Goal: Task Accomplishment & Management: Complete application form

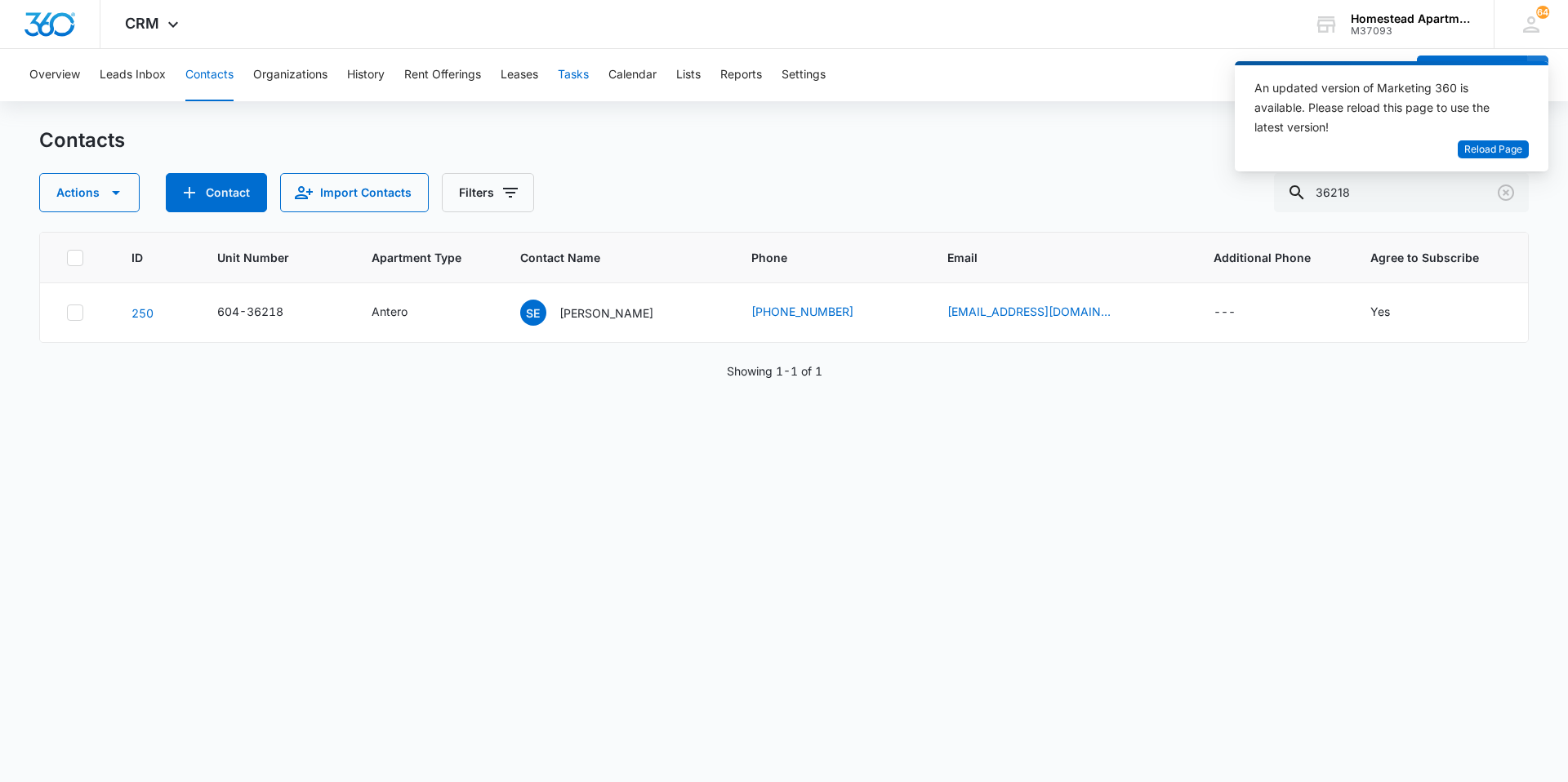
click at [577, 72] on button "Tasks" at bounding box center [573, 75] width 31 height 52
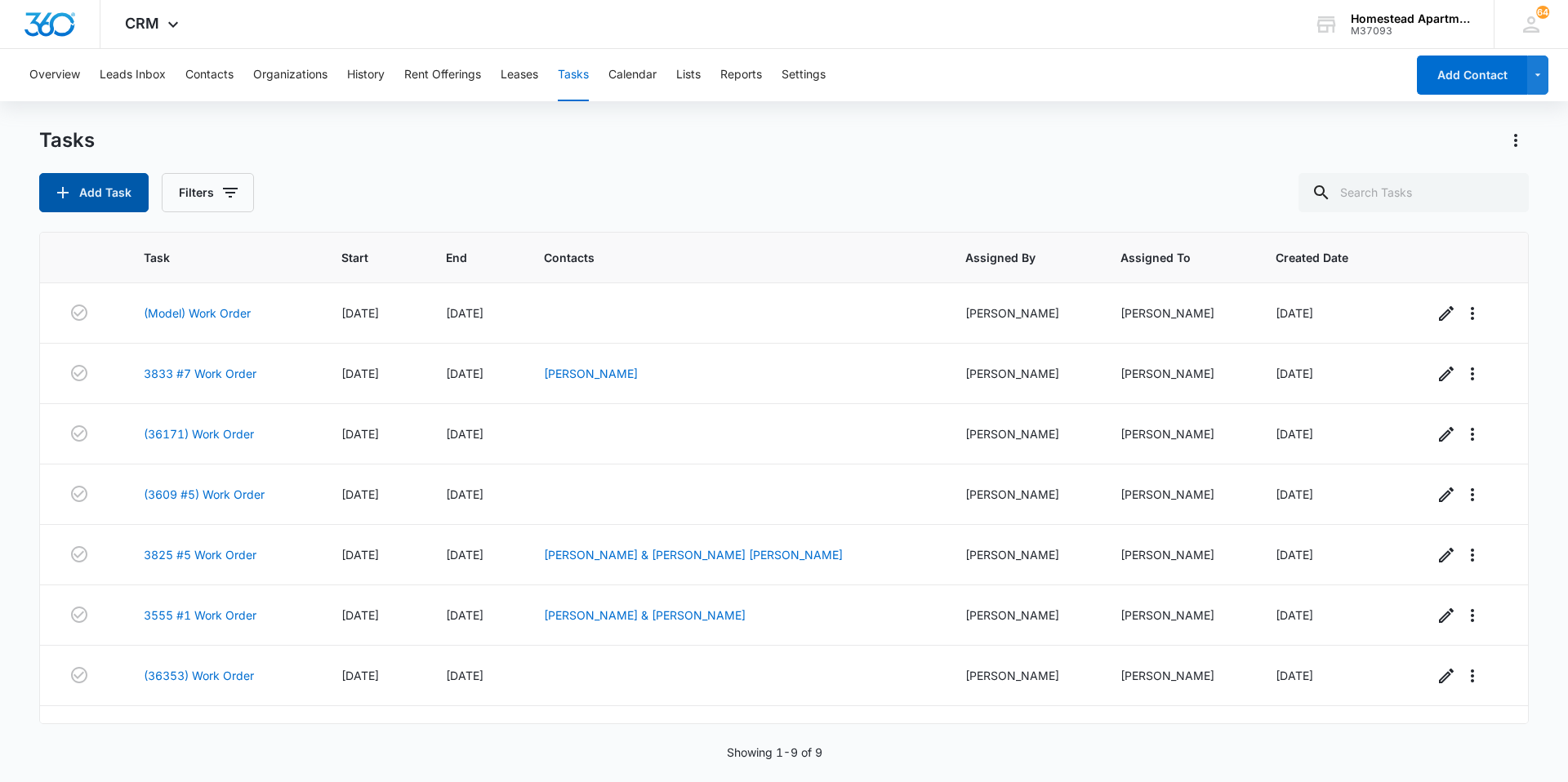
click at [128, 191] on button "Add Task" at bounding box center [94, 192] width 110 height 39
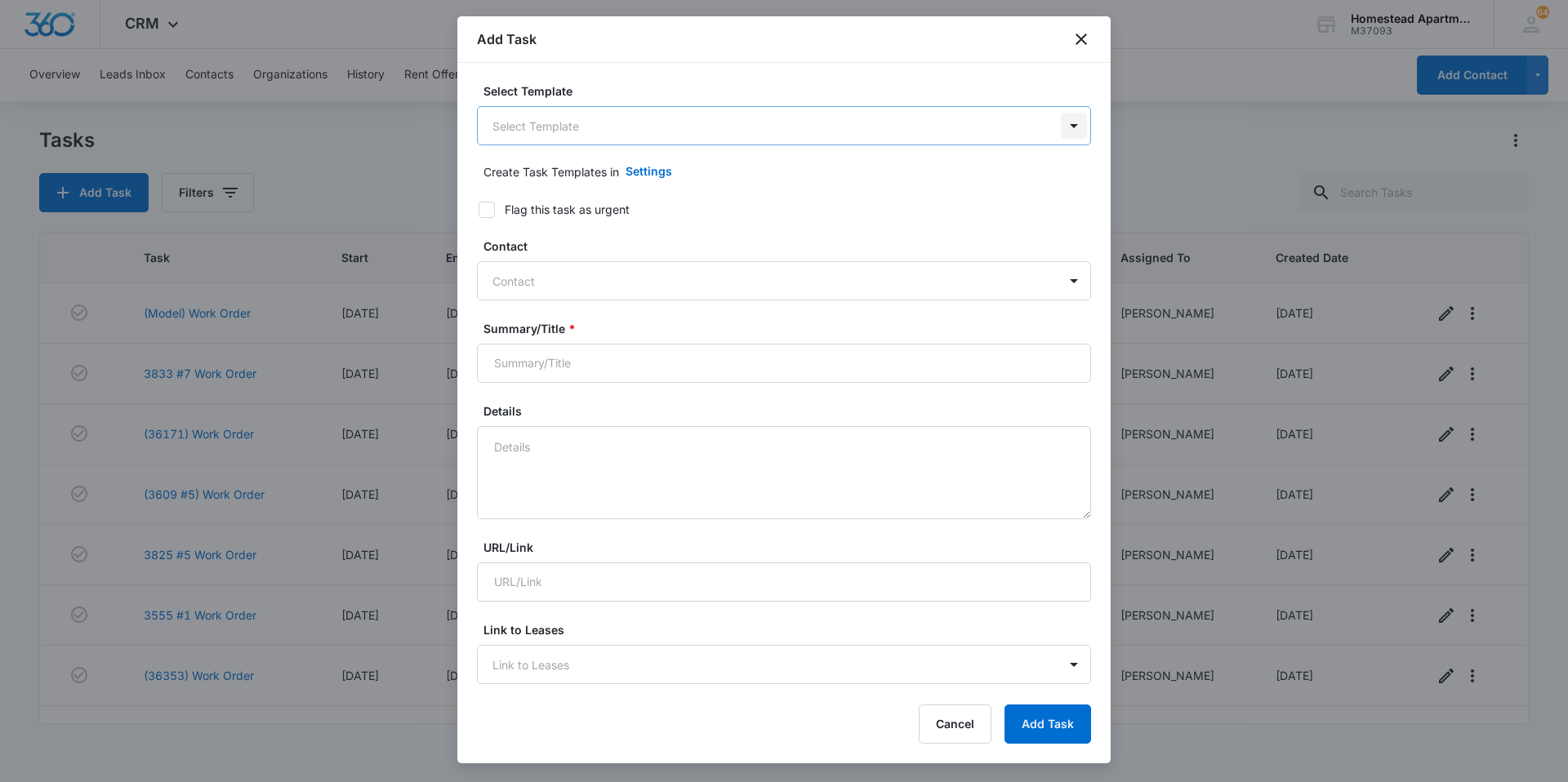
click at [1056, 125] on body "CRM Apps Reputation Websites Forms CRM Email Social Content Ads Intelligence Fi…" at bounding box center [784, 391] width 1568 height 782
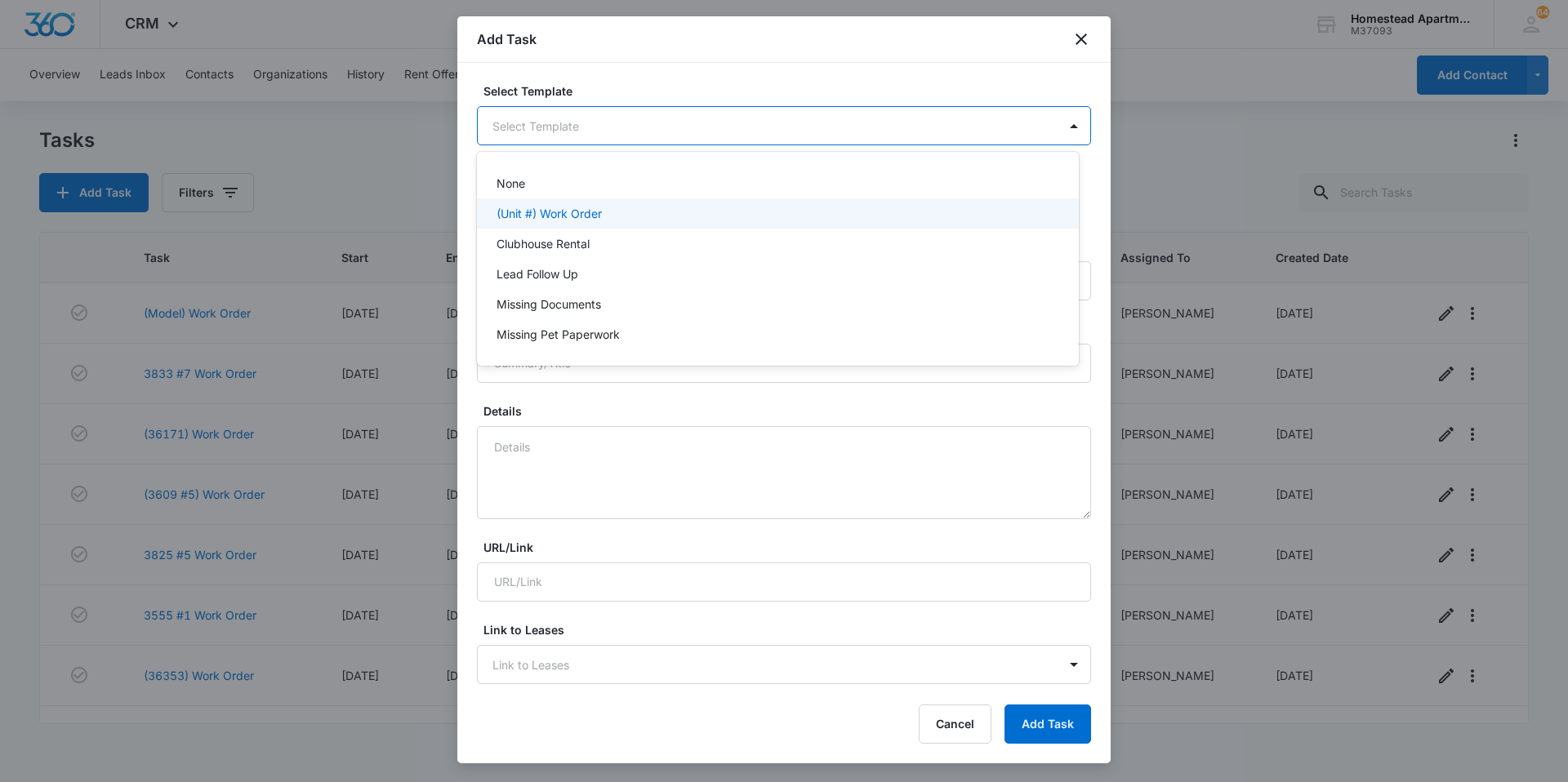
click at [583, 204] on div "(Unit #) Work Order" at bounding box center [778, 214] width 602 height 30
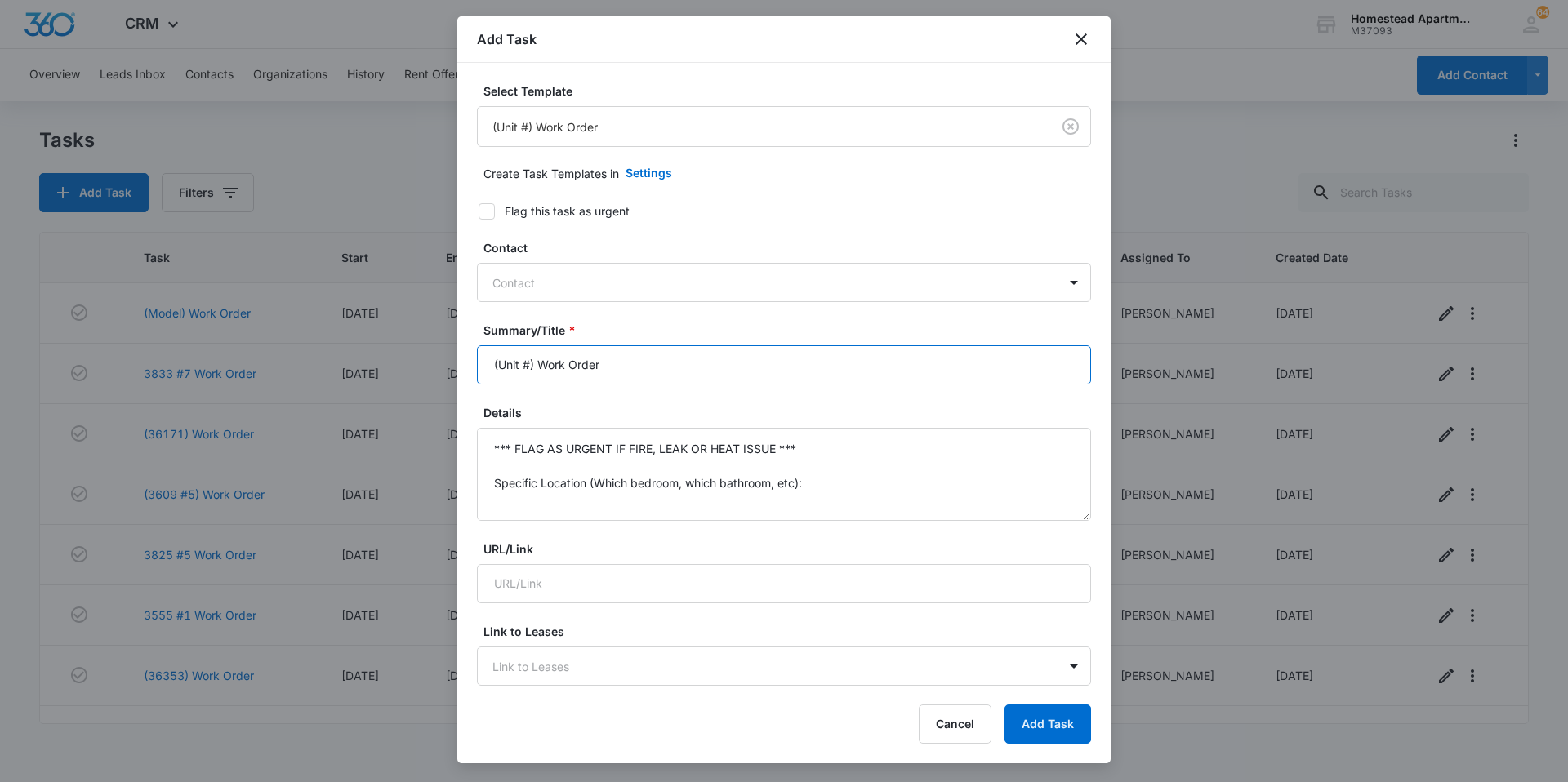
click at [532, 364] on input "(Unit #) Work Order" at bounding box center [784, 365] width 614 height 39
type input "Work Order"
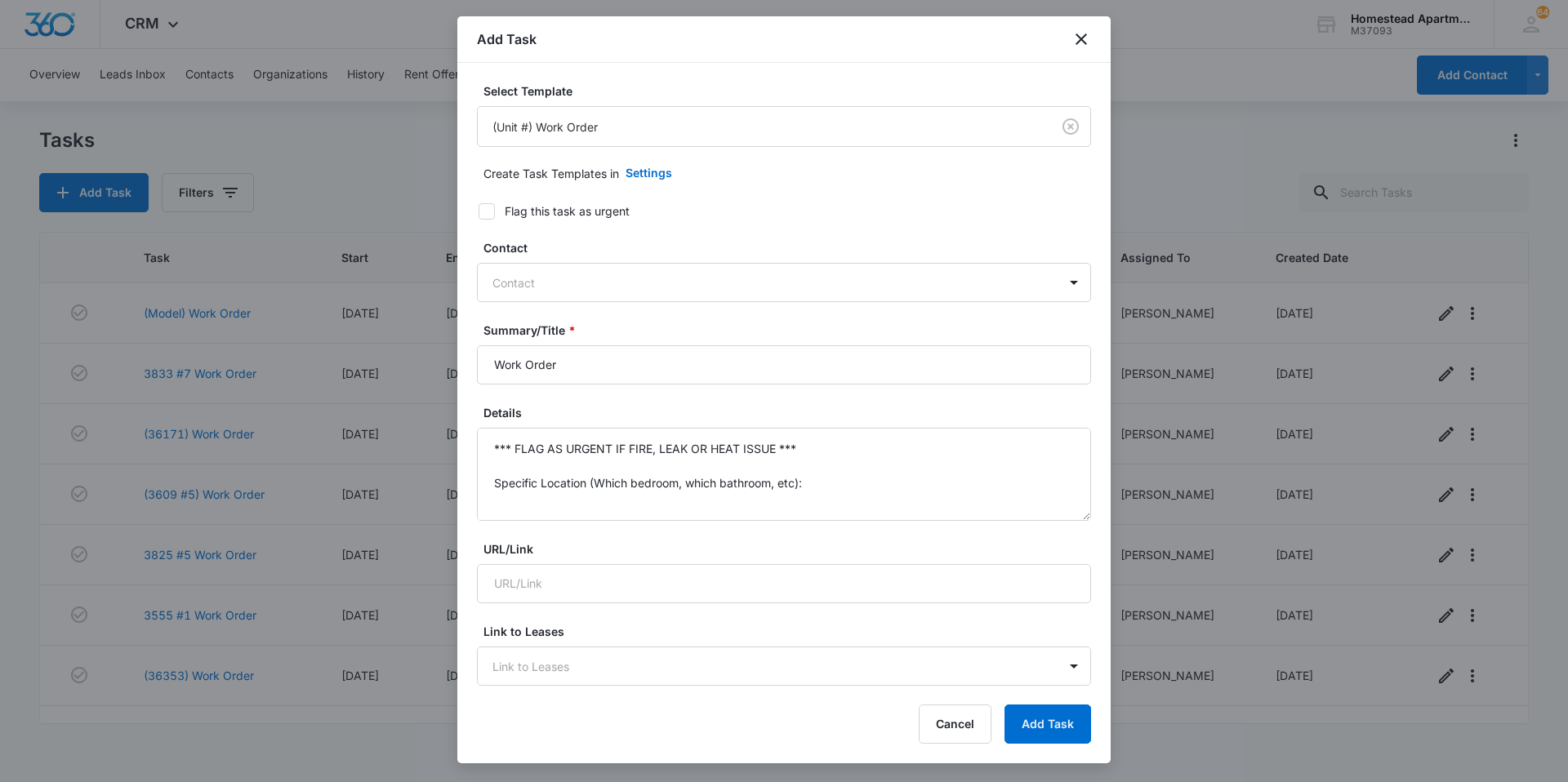
click at [489, 209] on icon at bounding box center [487, 212] width 15 height 15
click at [479, 209] on input "Flag this task as urgent" at bounding box center [473, 212] width 12 height 12
checkbox input "true"
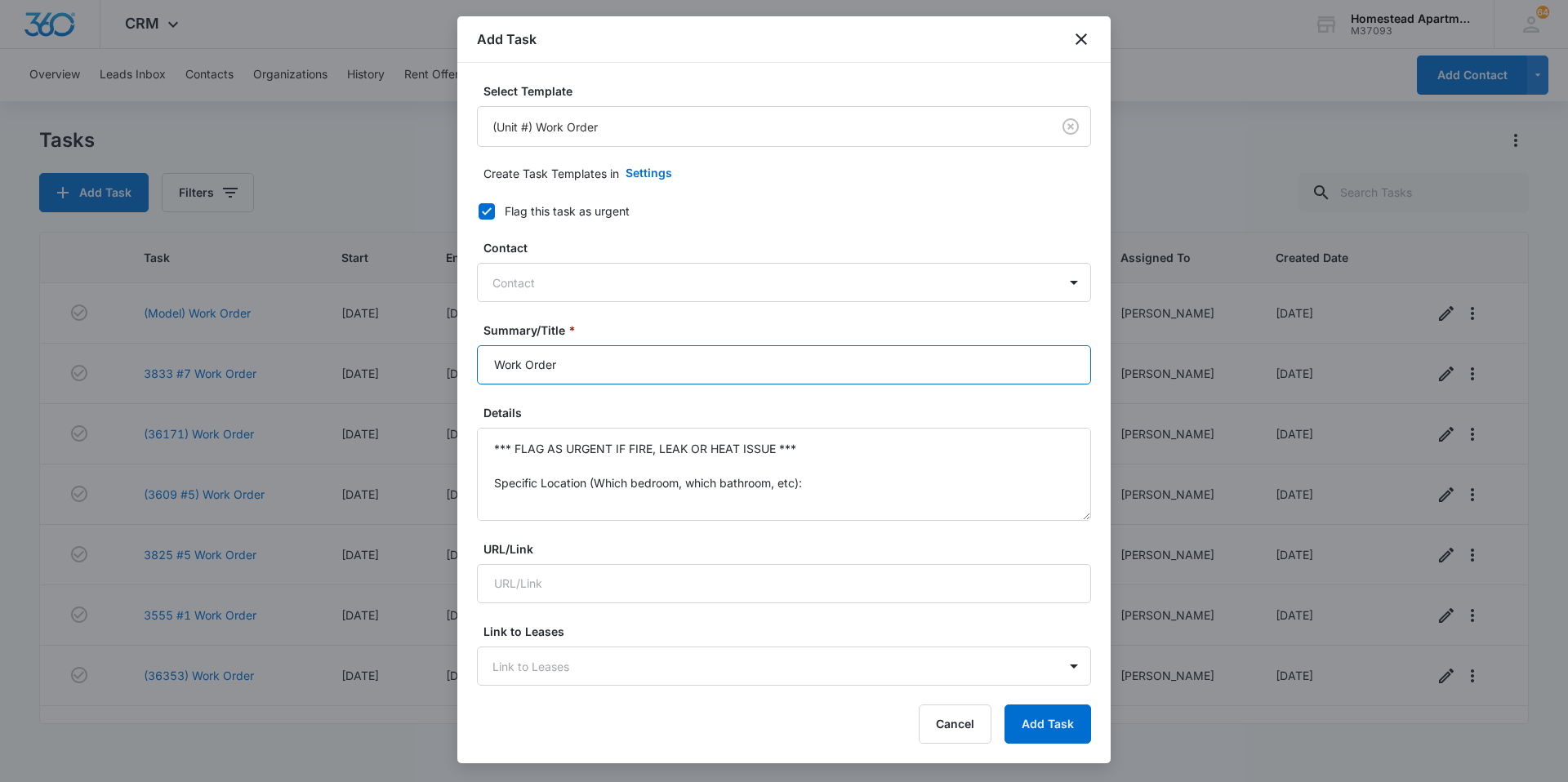
click at [494, 363] on input "Work Order" at bounding box center [784, 365] width 614 height 39
type input "3637 #8 Work Order"
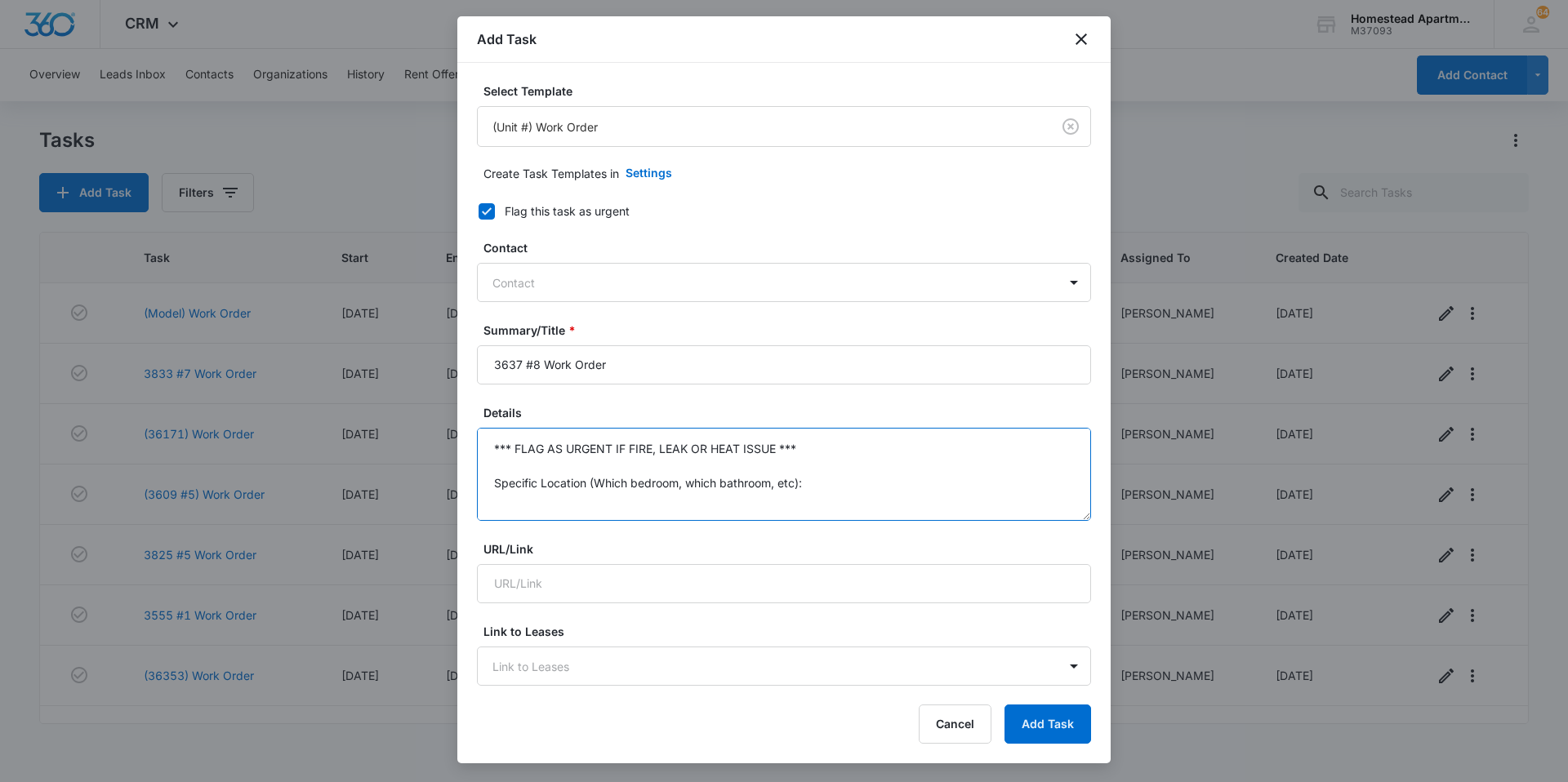
click at [809, 489] on textarea "*** FLAG AS URGENT IF FIRE, LEAK OR HEAT ISSUE *** Specific Location (Which bed…" at bounding box center [784, 475] width 614 height 93
click at [807, 447] on textarea "*** FLAG AS URGENT IF FIRE, LEAK OR HEAT ISSUE *** Specific Details:" at bounding box center [784, 475] width 614 height 93
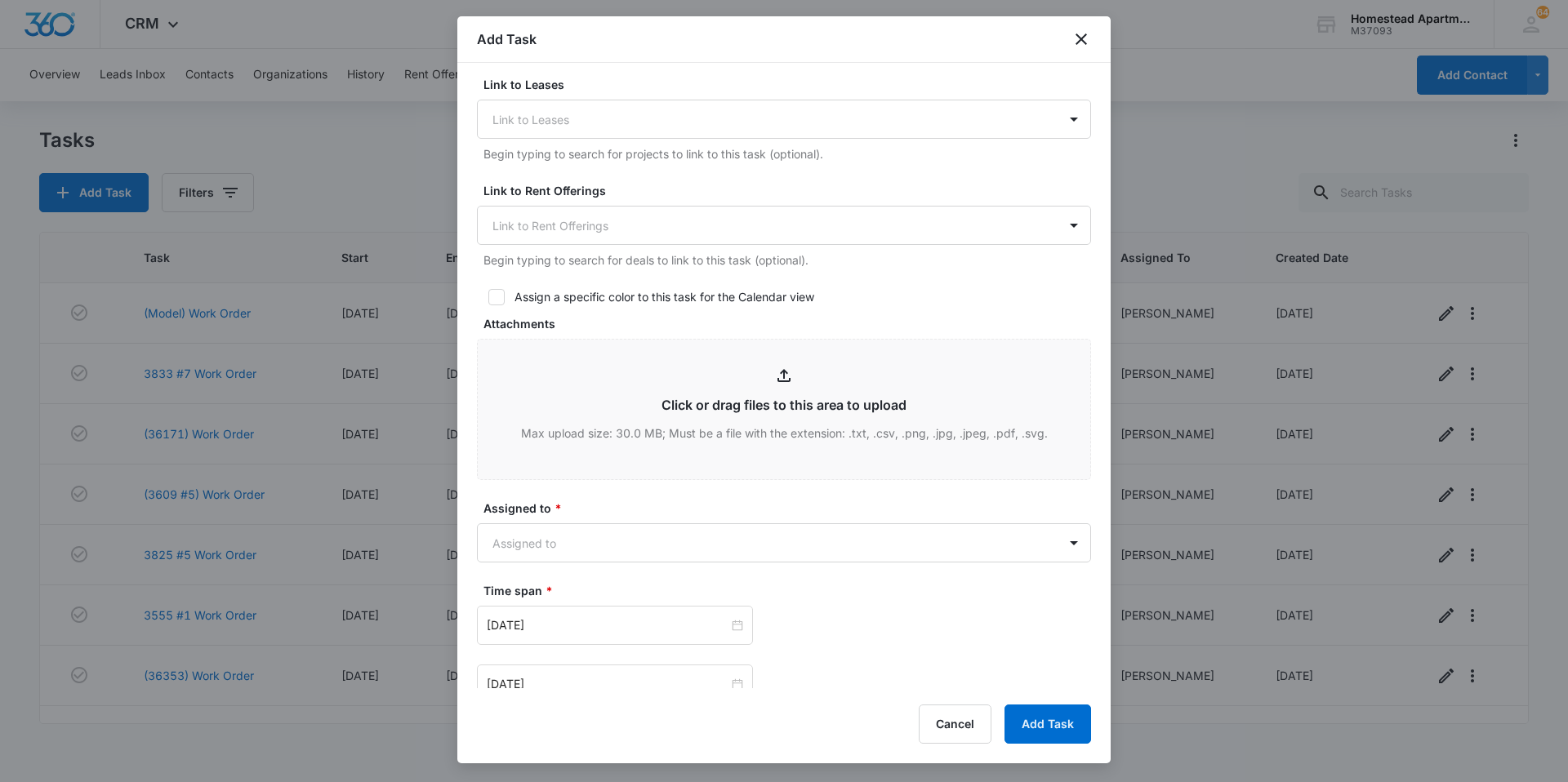
scroll to position [572, 0]
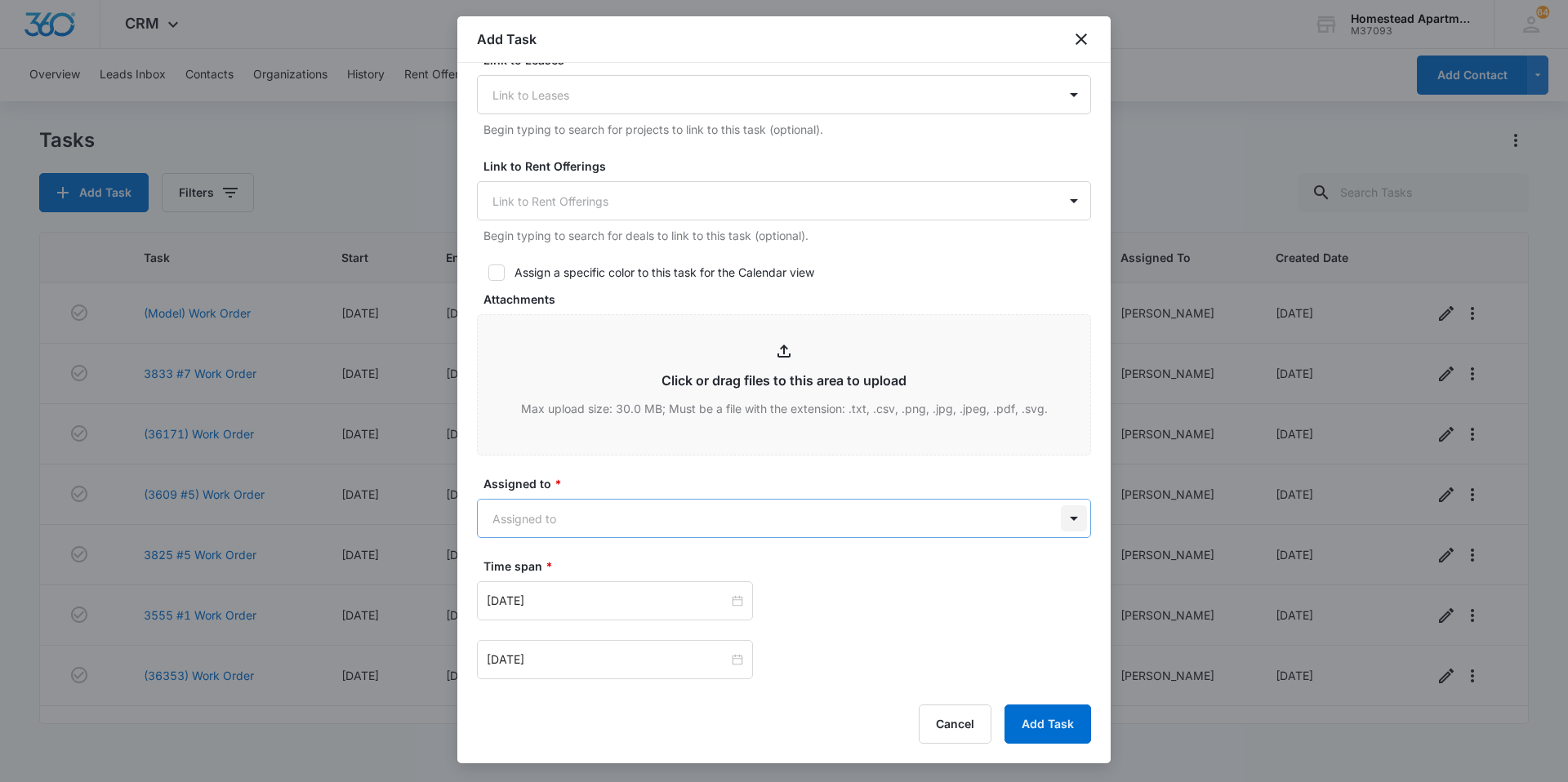
type textarea "Smoke detectors are beeping Specific Details:"
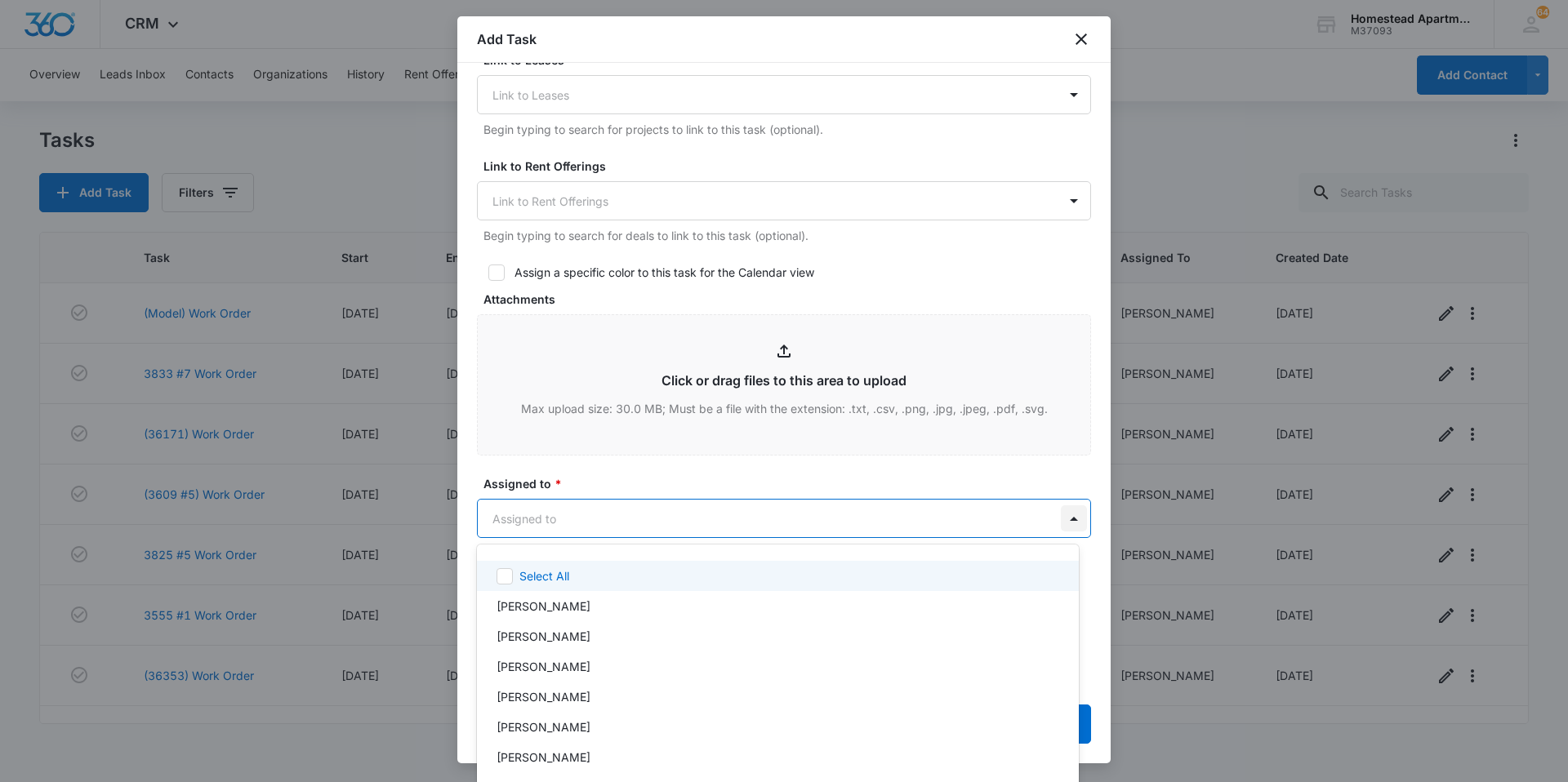
click at [1056, 514] on body "CRM Apps Reputation Websites Forms CRM Email Social Content Ads Intelligence Fi…" at bounding box center [784, 391] width 1568 height 782
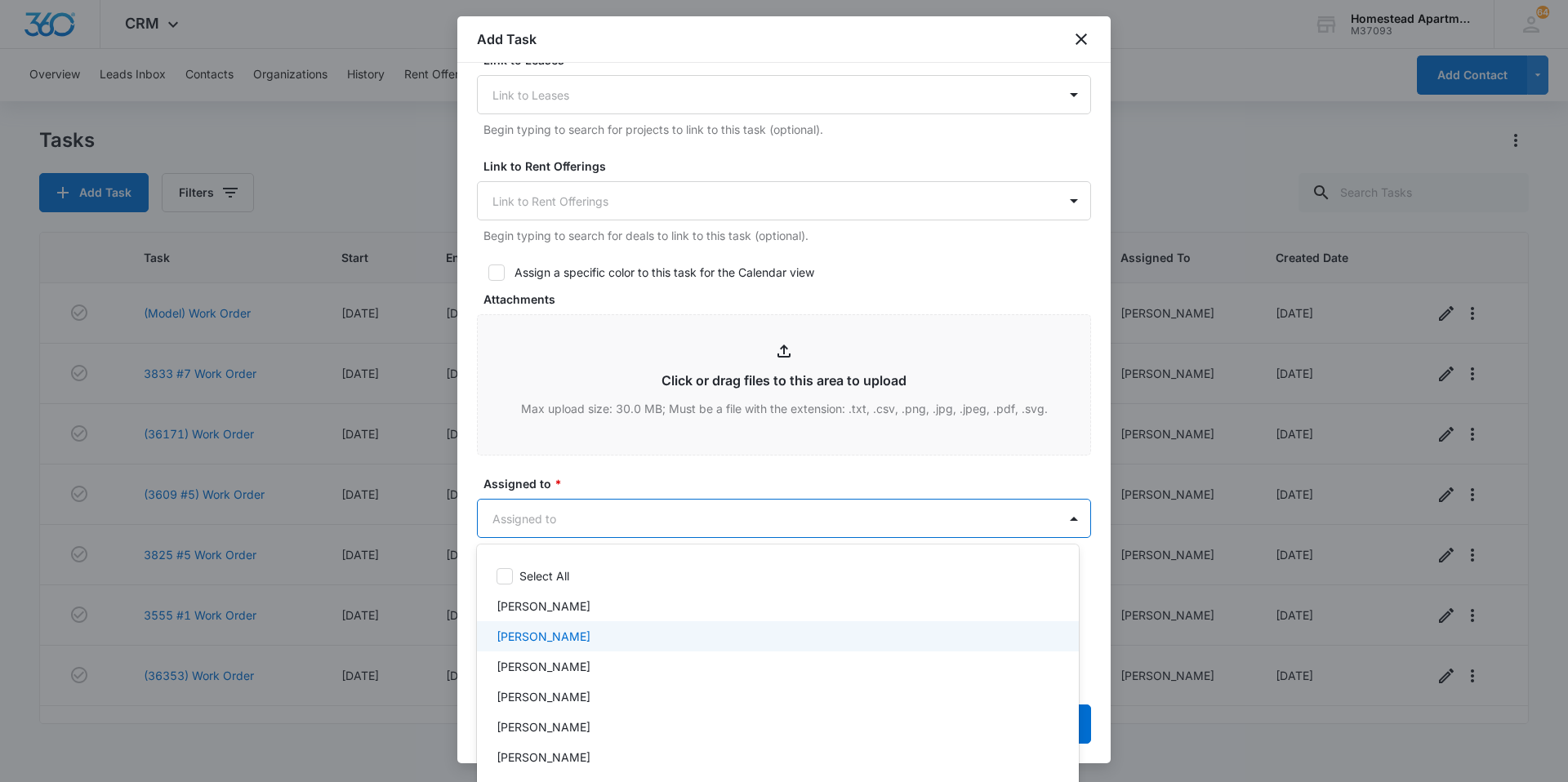
click at [563, 637] on p "[PERSON_NAME]" at bounding box center [543, 637] width 94 height 17
click at [596, 469] on div at bounding box center [784, 391] width 1568 height 782
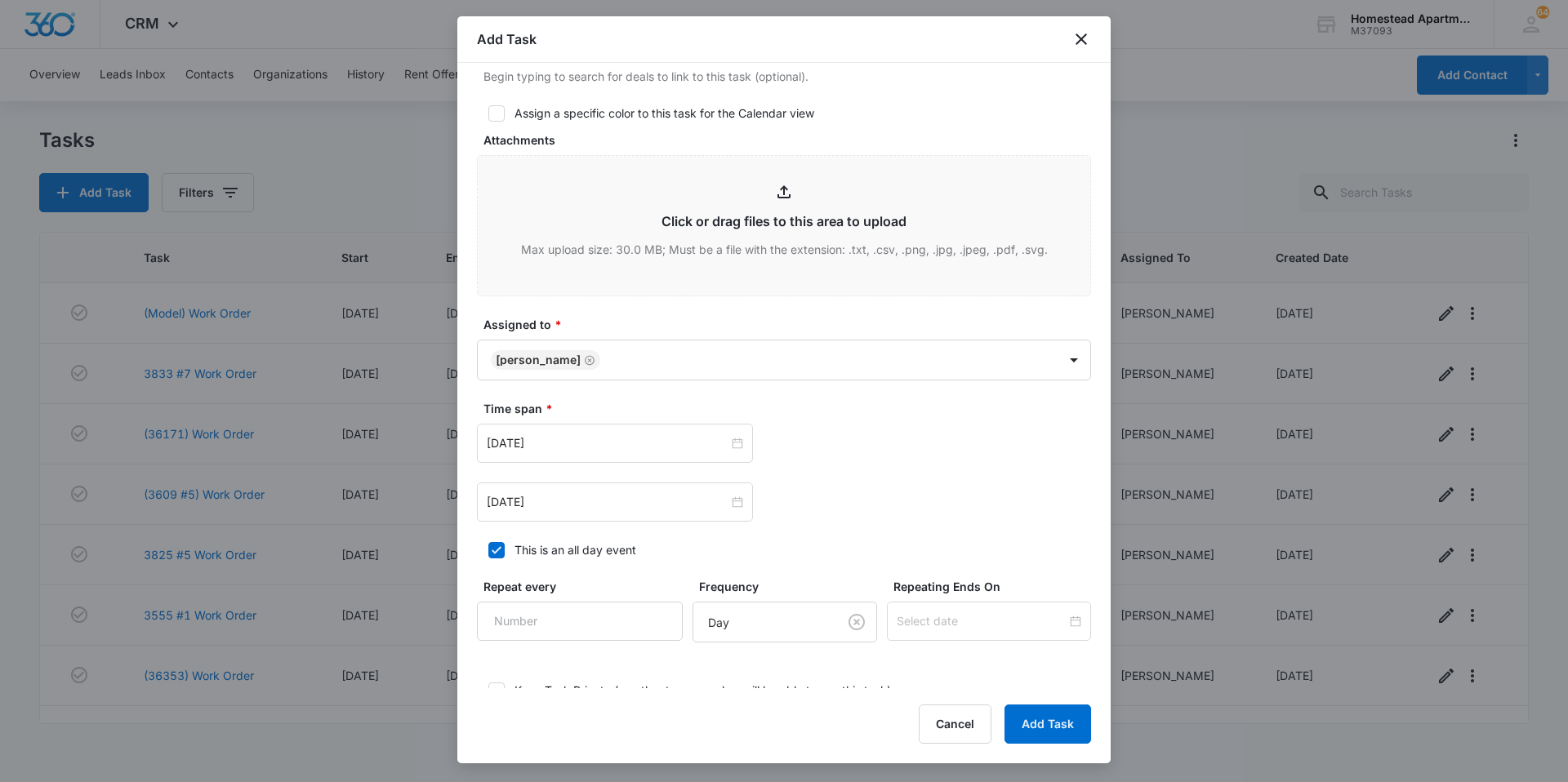
scroll to position [735, 0]
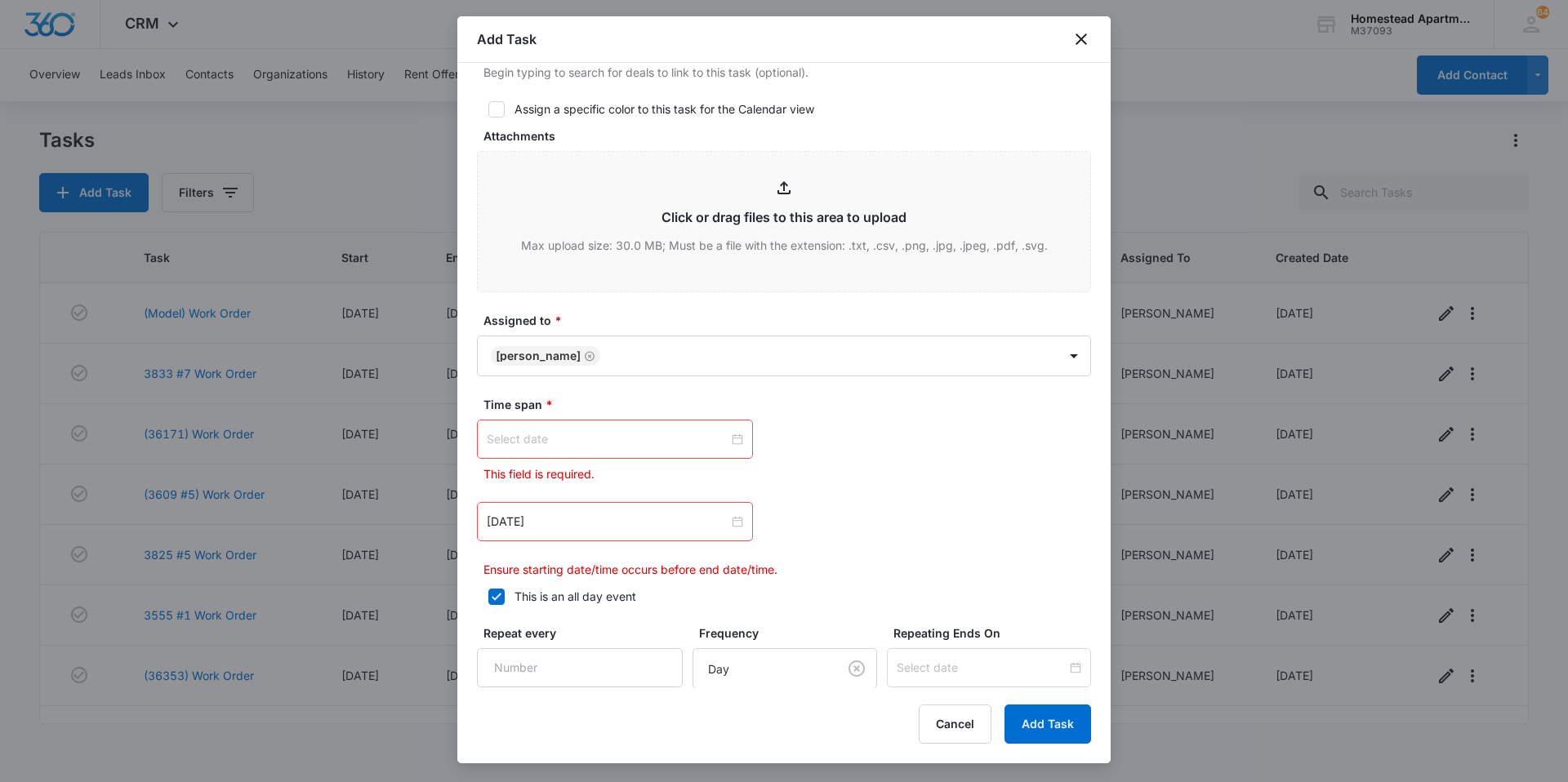
click at [727, 435] on div at bounding box center [615, 440] width 257 height 18
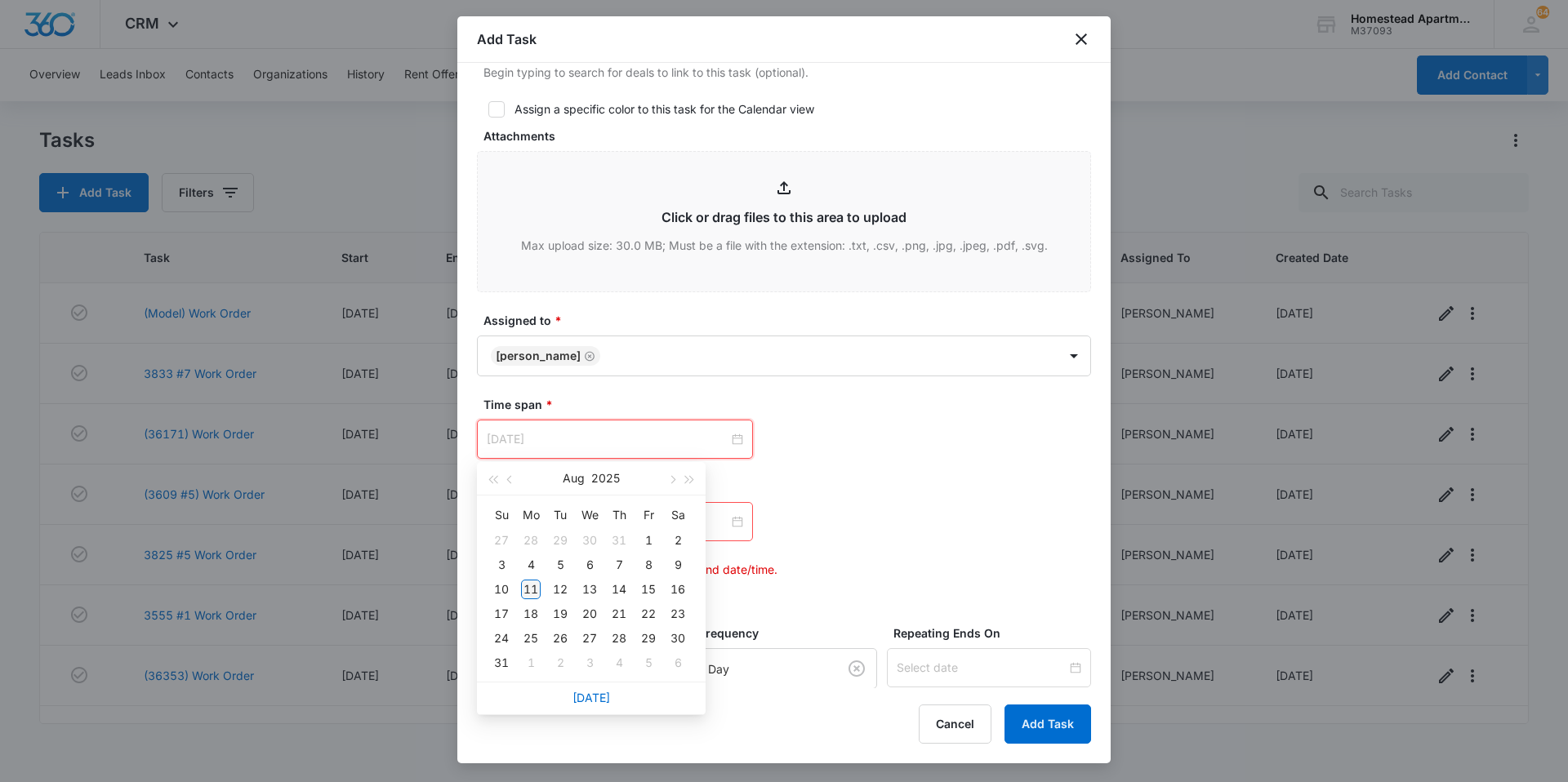
type input "[DATE]"
click at [525, 581] on div "11" at bounding box center [531, 590] width 20 height 20
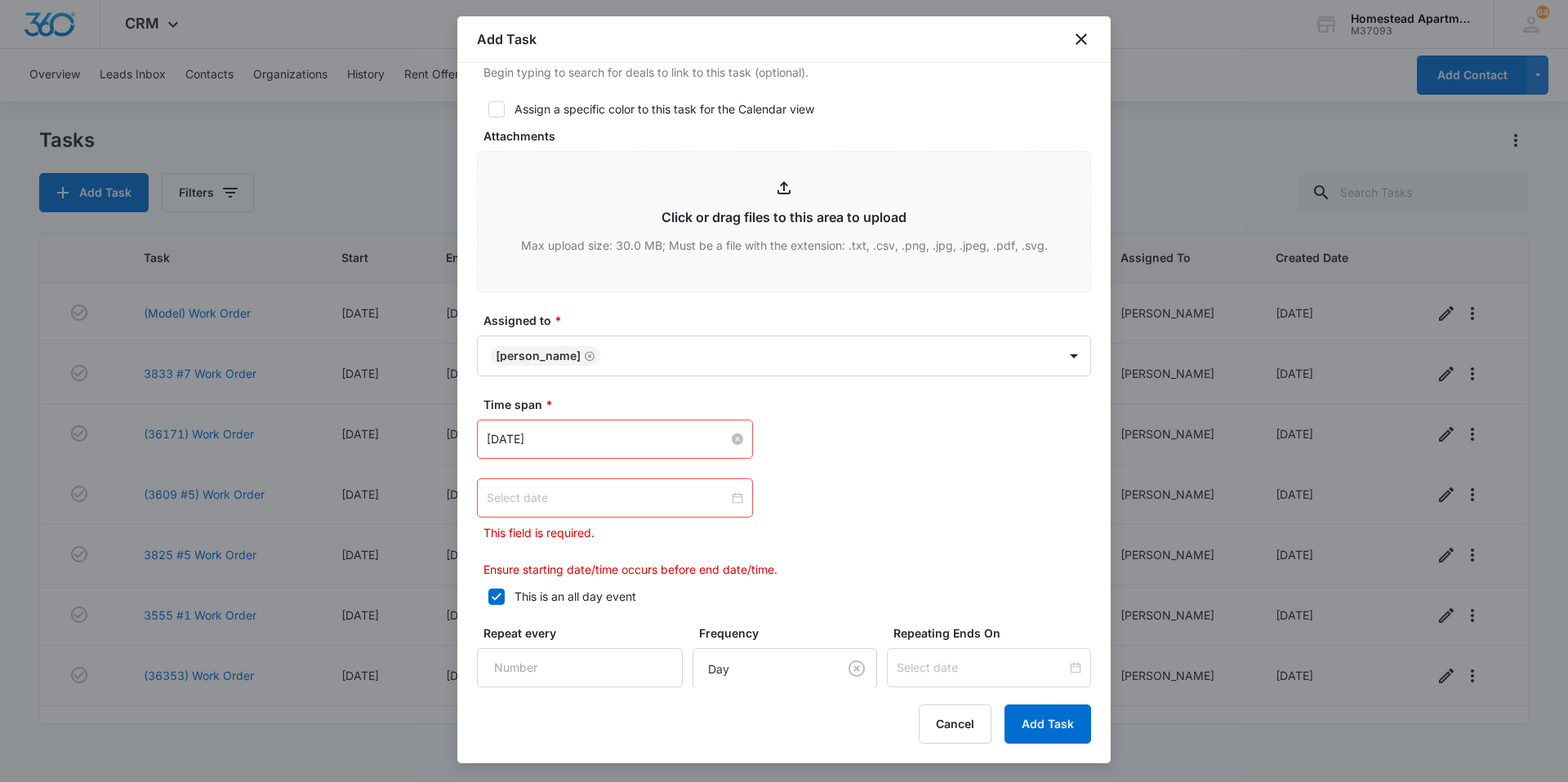
click at [728, 499] on div at bounding box center [615, 499] width 257 height 18
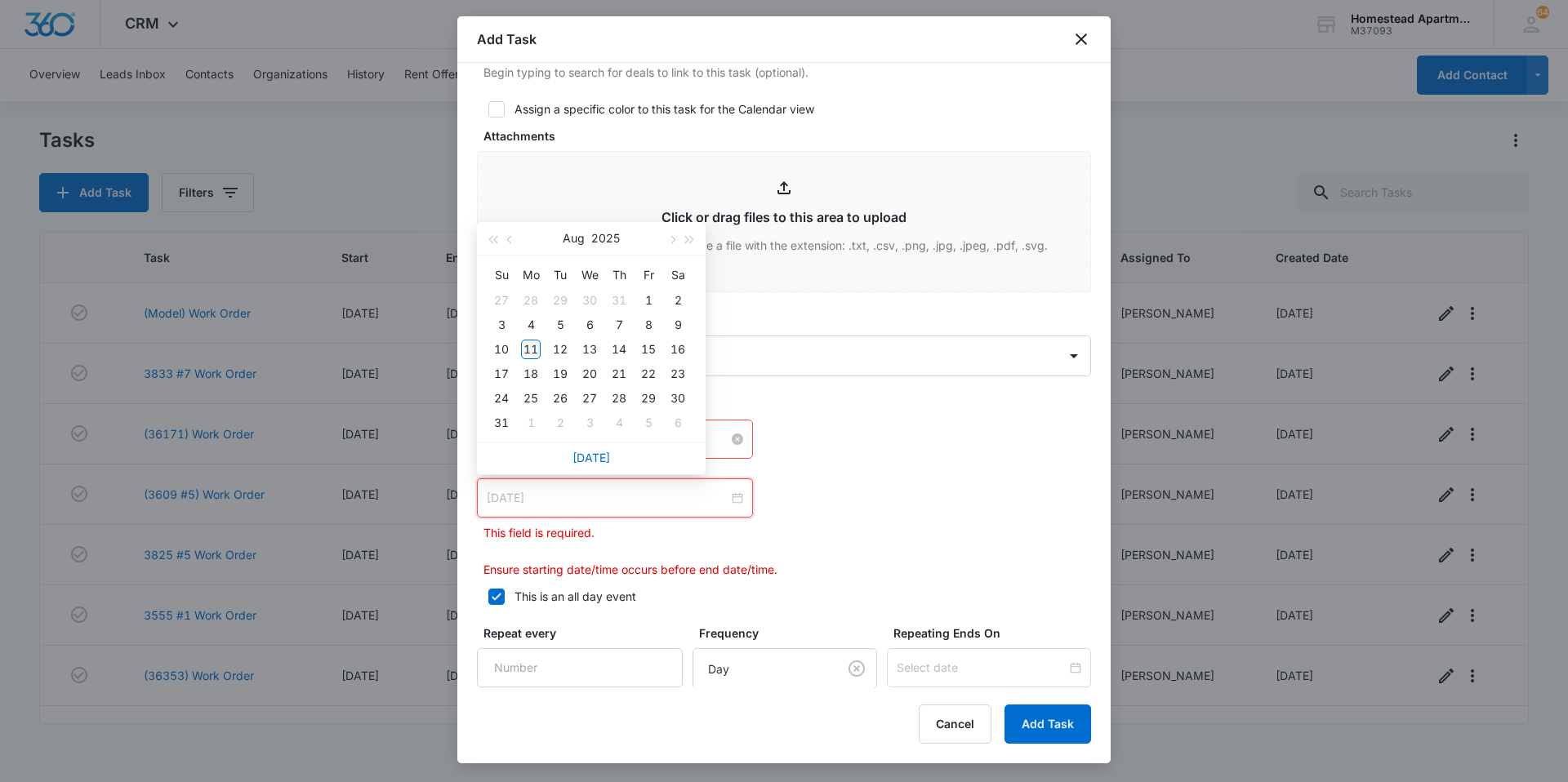
type input "[DATE]"
click at [535, 339] on td "11" at bounding box center [530, 349] width 29 height 24
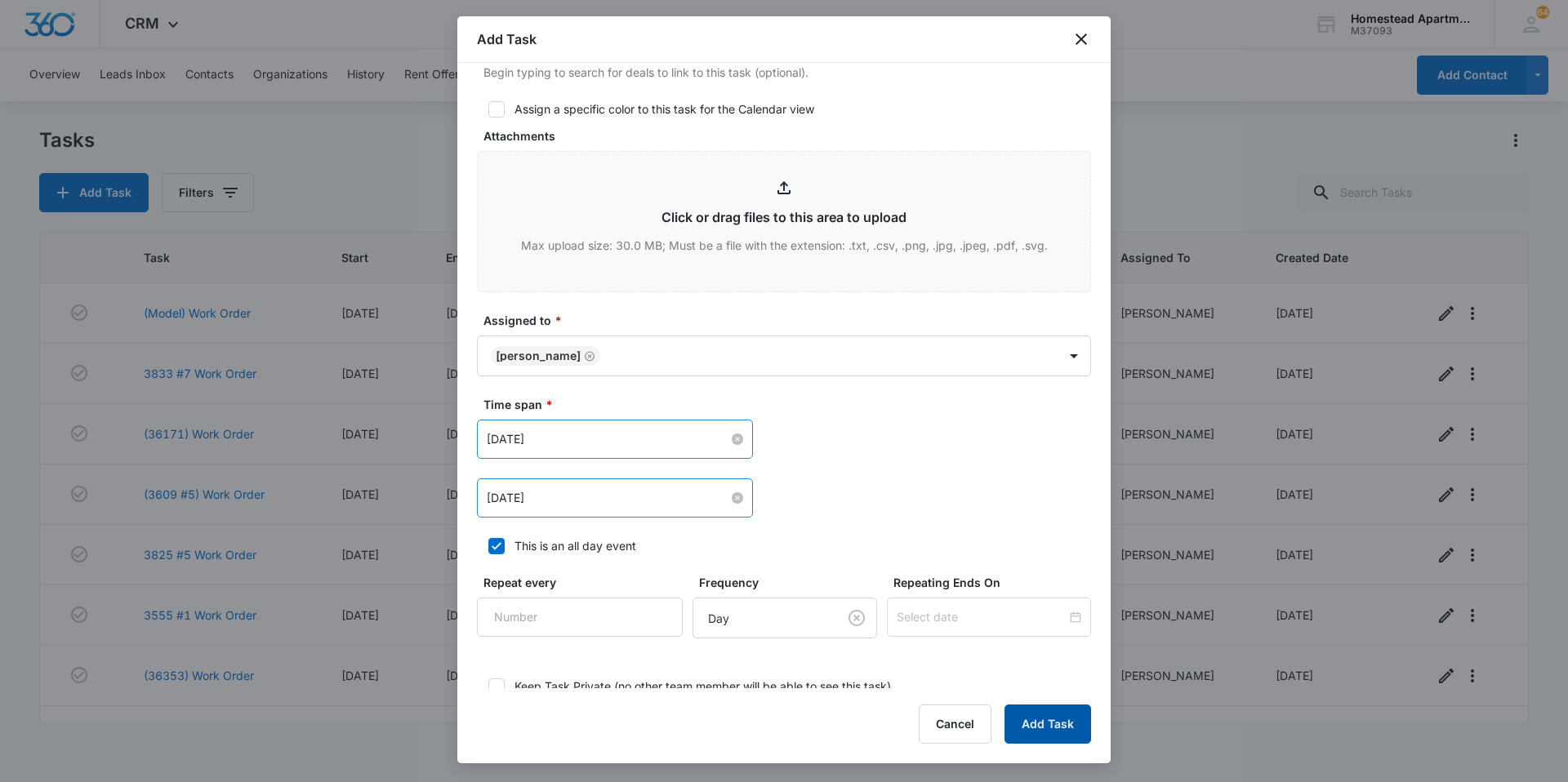
click at [1077, 727] on button "Add Task" at bounding box center [1048, 724] width 86 height 39
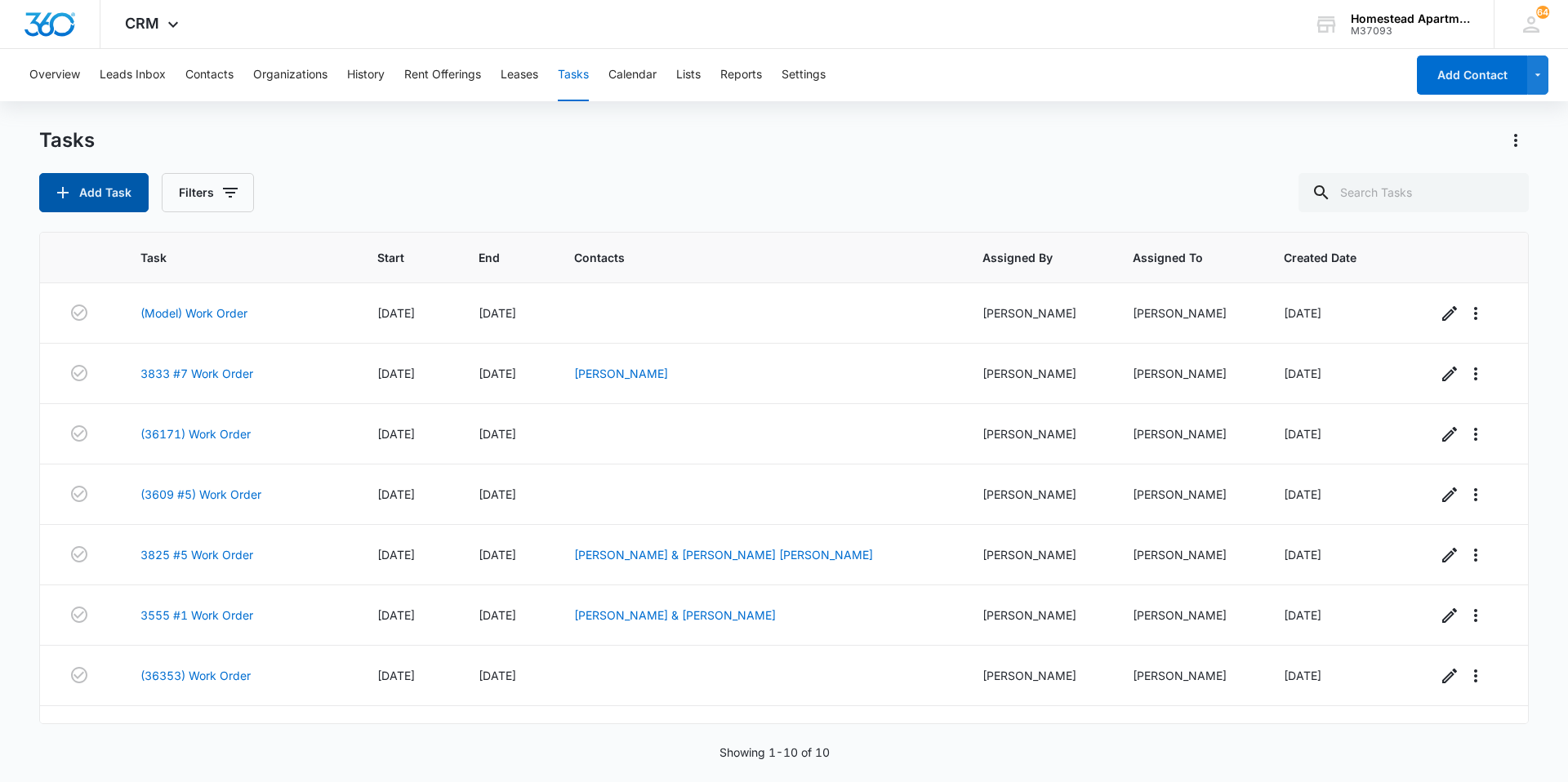
click at [103, 185] on button "Add Task" at bounding box center [94, 192] width 110 height 39
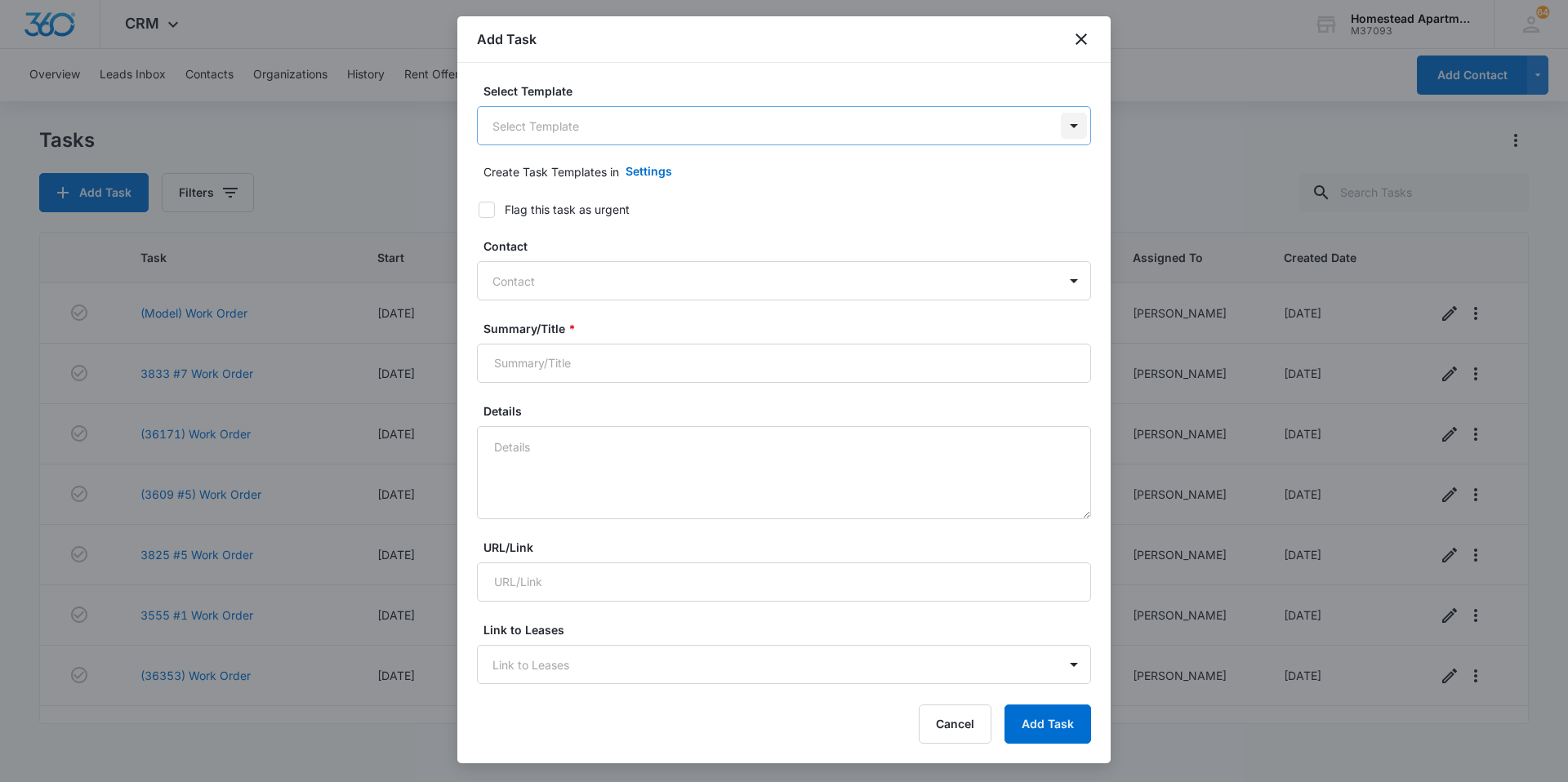
click at [1063, 129] on body "CRM Apps Reputation Websites Forms CRM Email Social Content Ads Intelligence Fi…" at bounding box center [784, 391] width 1568 height 782
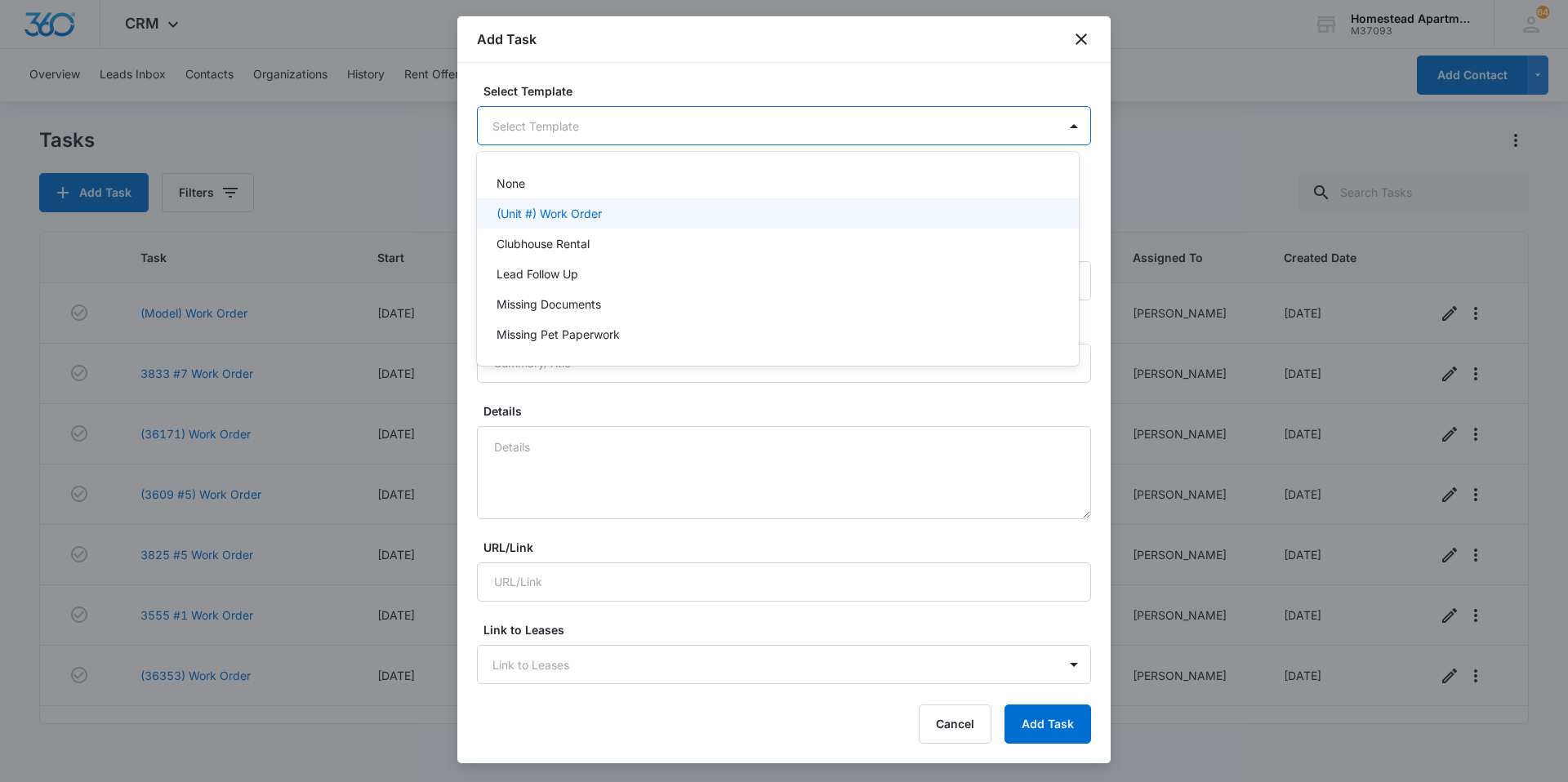
click at [664, 222] on div "(Unit #) Work Order" at bounding box center [778, 214] width 602 height 30
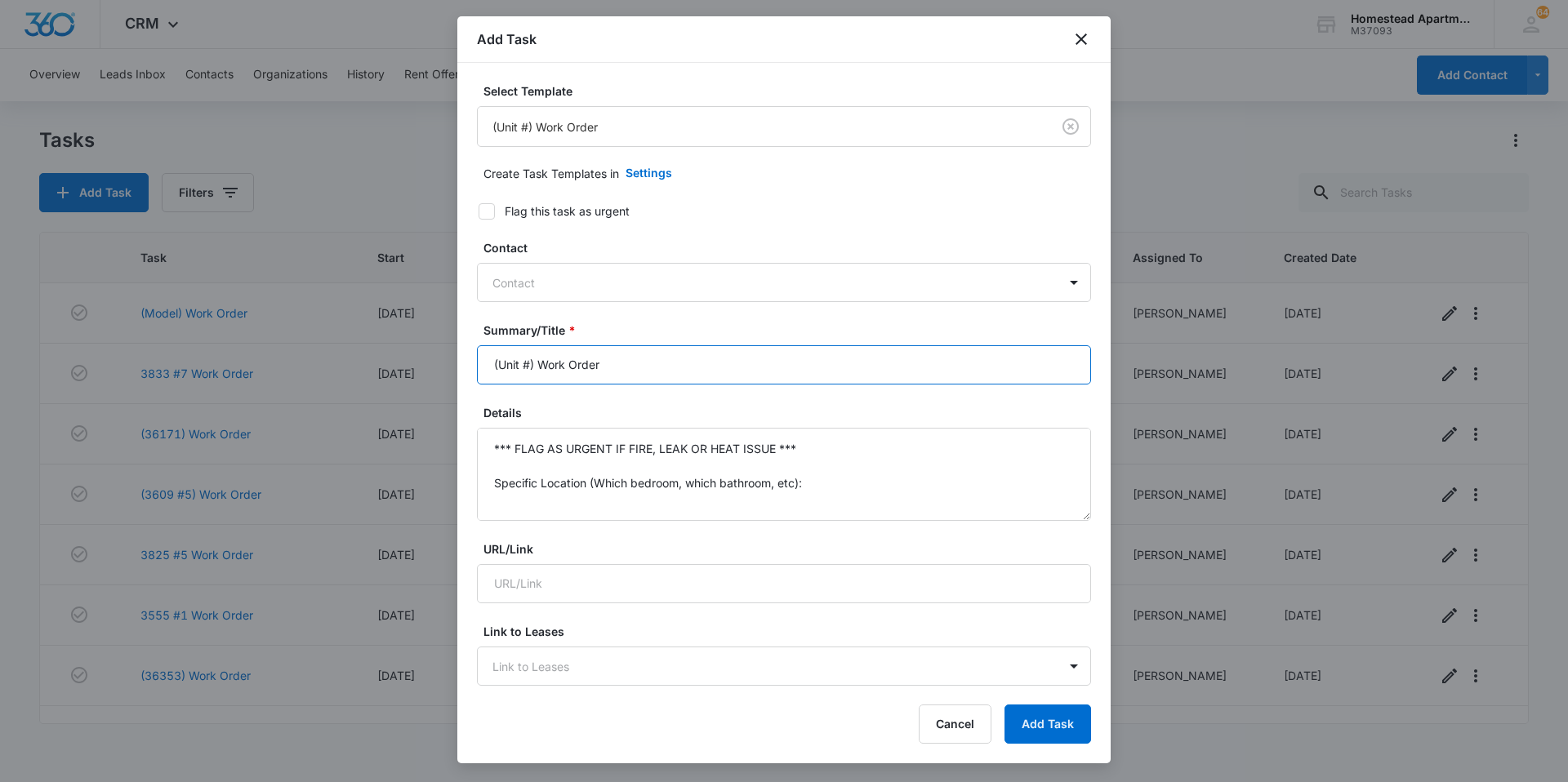
click at [531, 366] on input "(Unit #) Work Order" at bounding box center [784, 365] width 614 height 39
type input "(36266) Work Order"
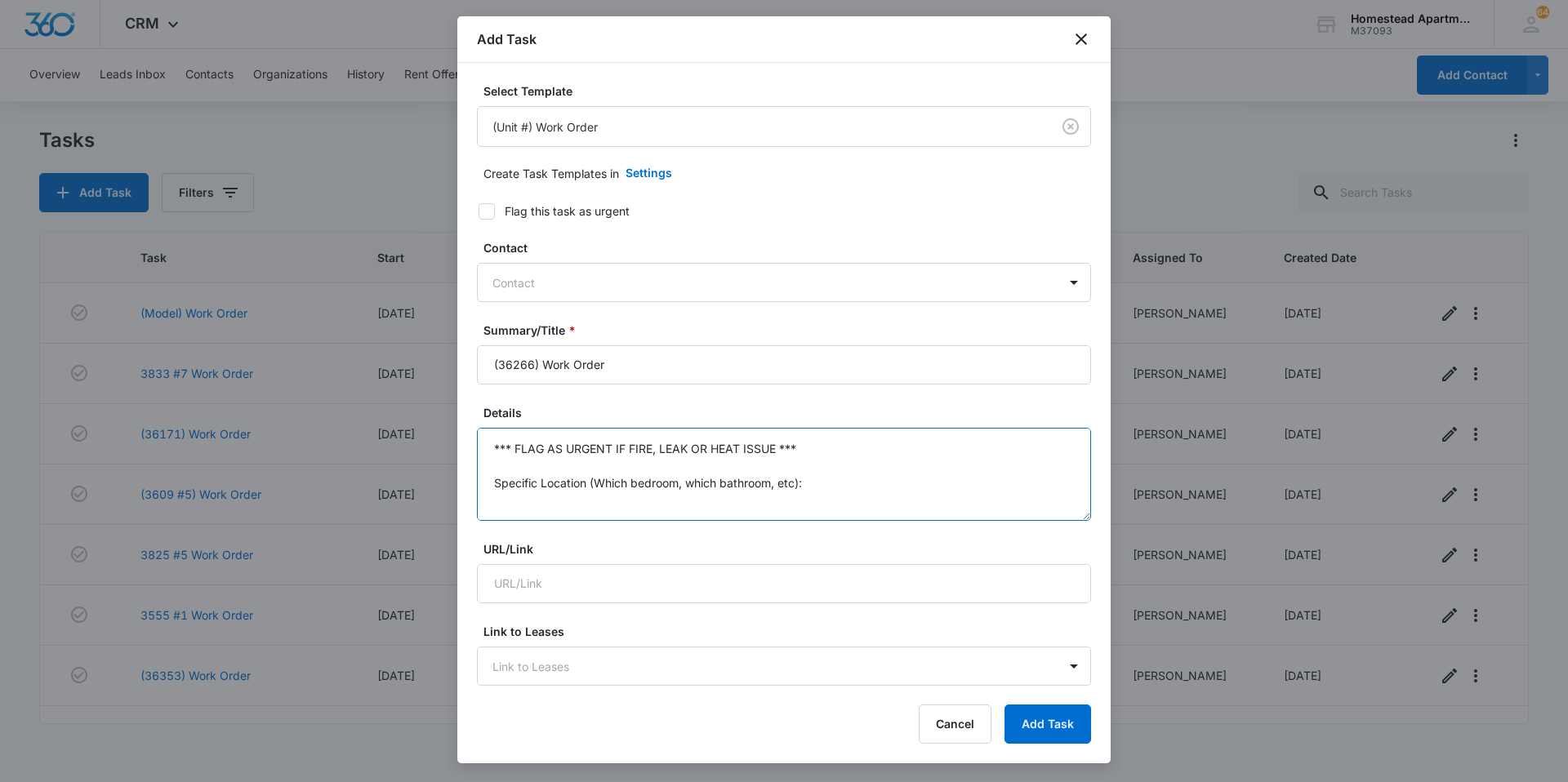
click at [837, 494] on textarea "*** FLAG AS URGENT IF FIRE, LEAK OR HEAT ISSUE *** Specific Location (Which bed…" at bounding box center [784, 475] width 614 height 93
click at [805, 487] on textarea "*** FLAG AS URGENT IF FIRE, LEAK OR HEAT ISSUE *** Specific Location (Which bed…" at bounding box center [784, 475] width 614 height 93
click at [579, 506] on textarea "*** FLAG AS URGENT IF FIRE, LEAK OR HEAT ISSUE *** Specific Details:" at bounding box center [784, 475] width 614 height 93
click at [586, 500] on textarea "*** FLAG AS URGENT IF FIRE, LEAK OR HEAT ISSUE *** Specific Details:" at bounding box center [784, 475] width 614 height 93
click at [805, 445] on textarea "*** FLAG AS URGENT IF FIRE, LEAK OR HEAT ISSUE ***" at bounding box center [784, 475] width 614 height 93
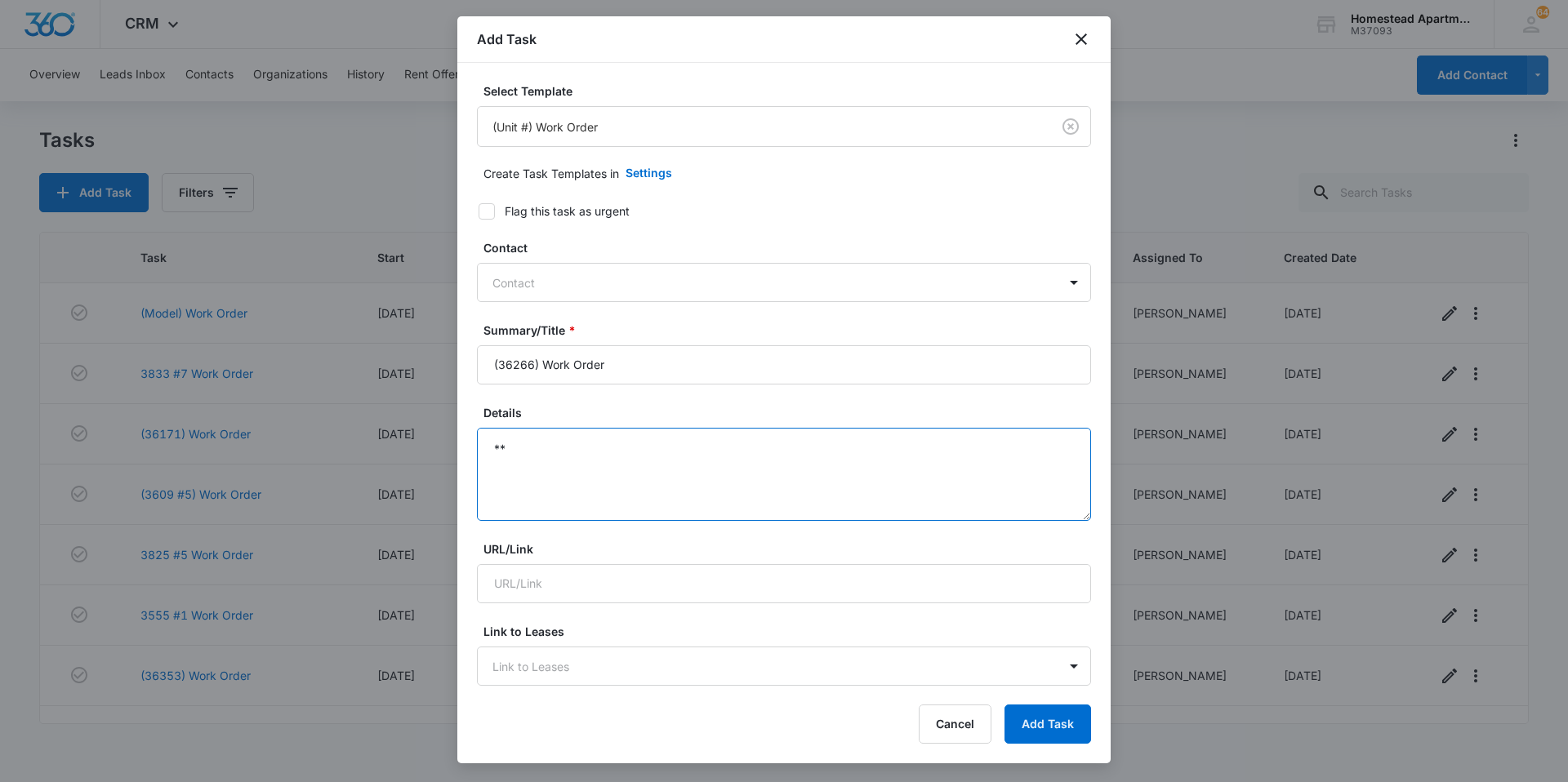
type textarea "*"
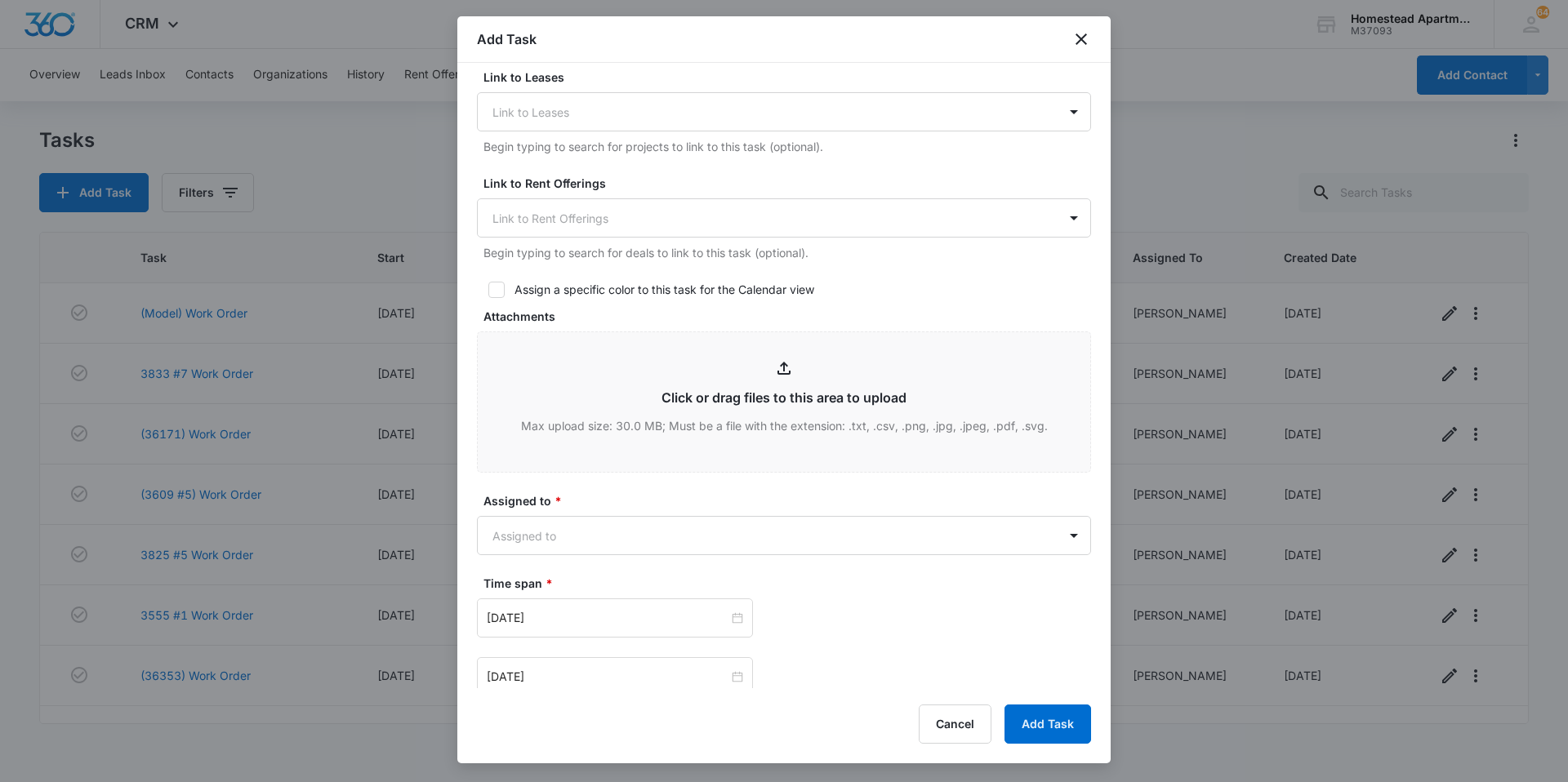
scroll to position [572, 0]
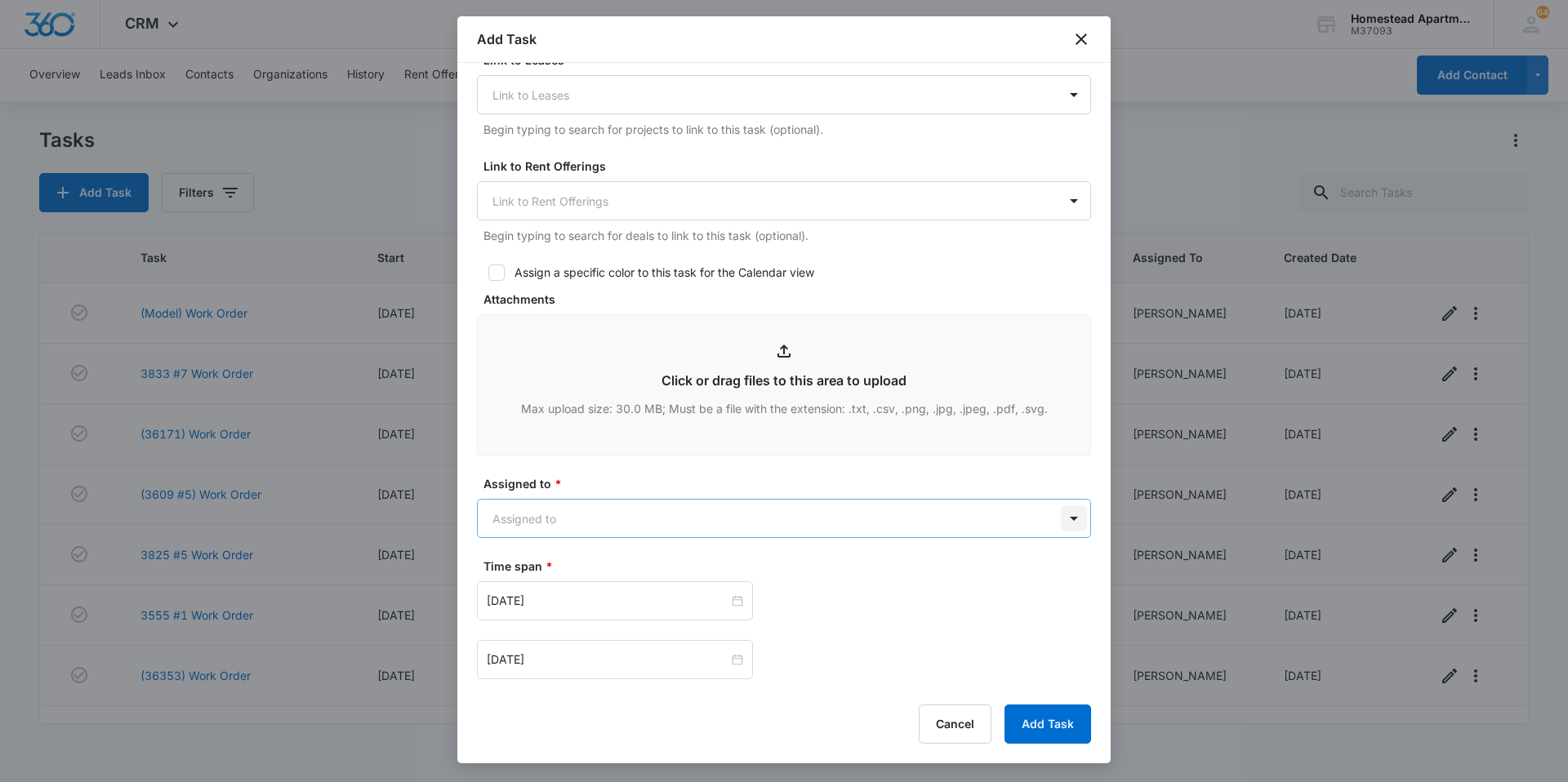
type textarea "Ice maker is making ice super slow."
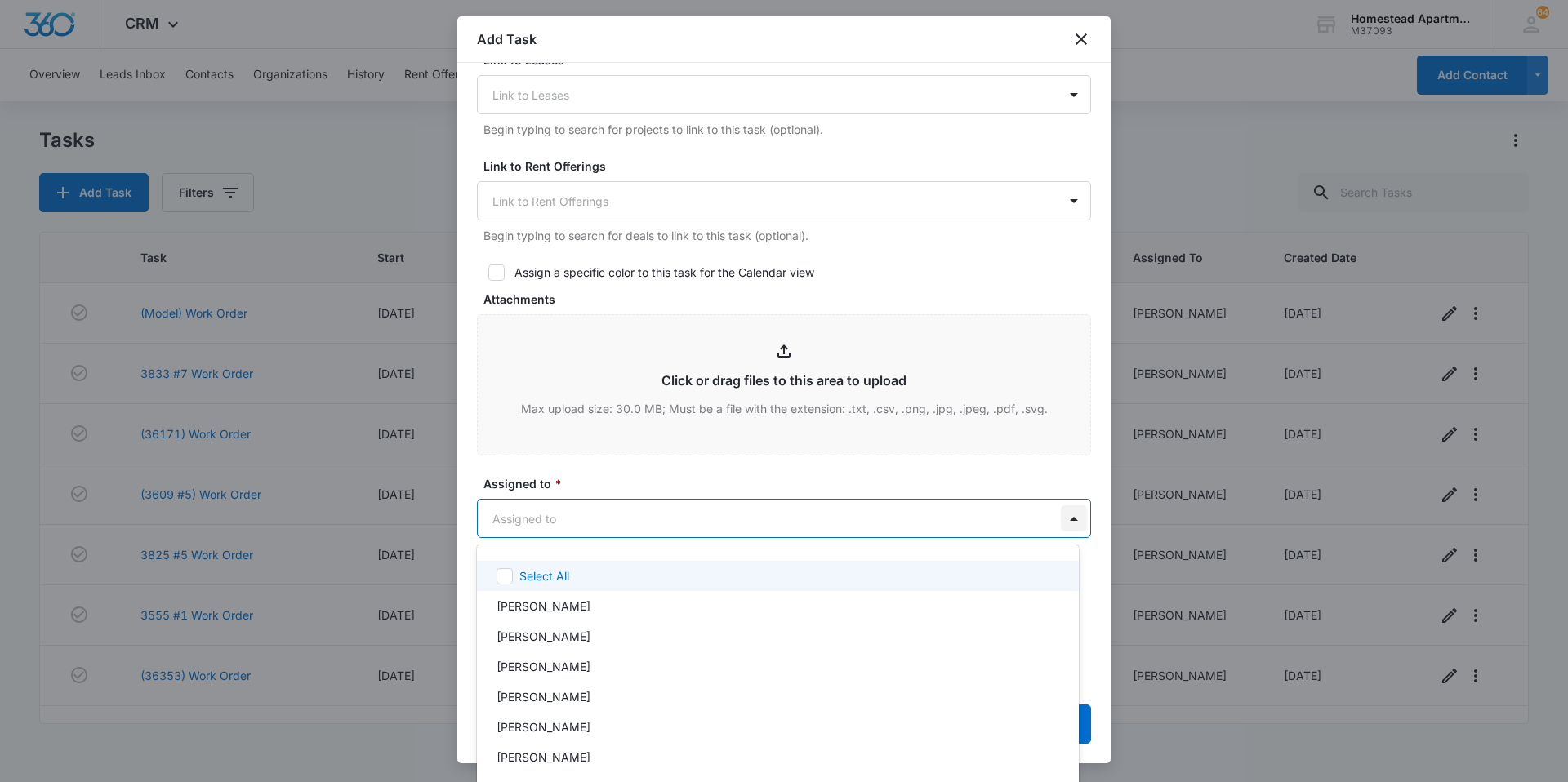
click at [1064, 518] on body "CRM Apps Reputation Websites Forms CRM Email Social Content Ads Intelligence Fi…" at bounding box center [784, 391] width 1568 height 782
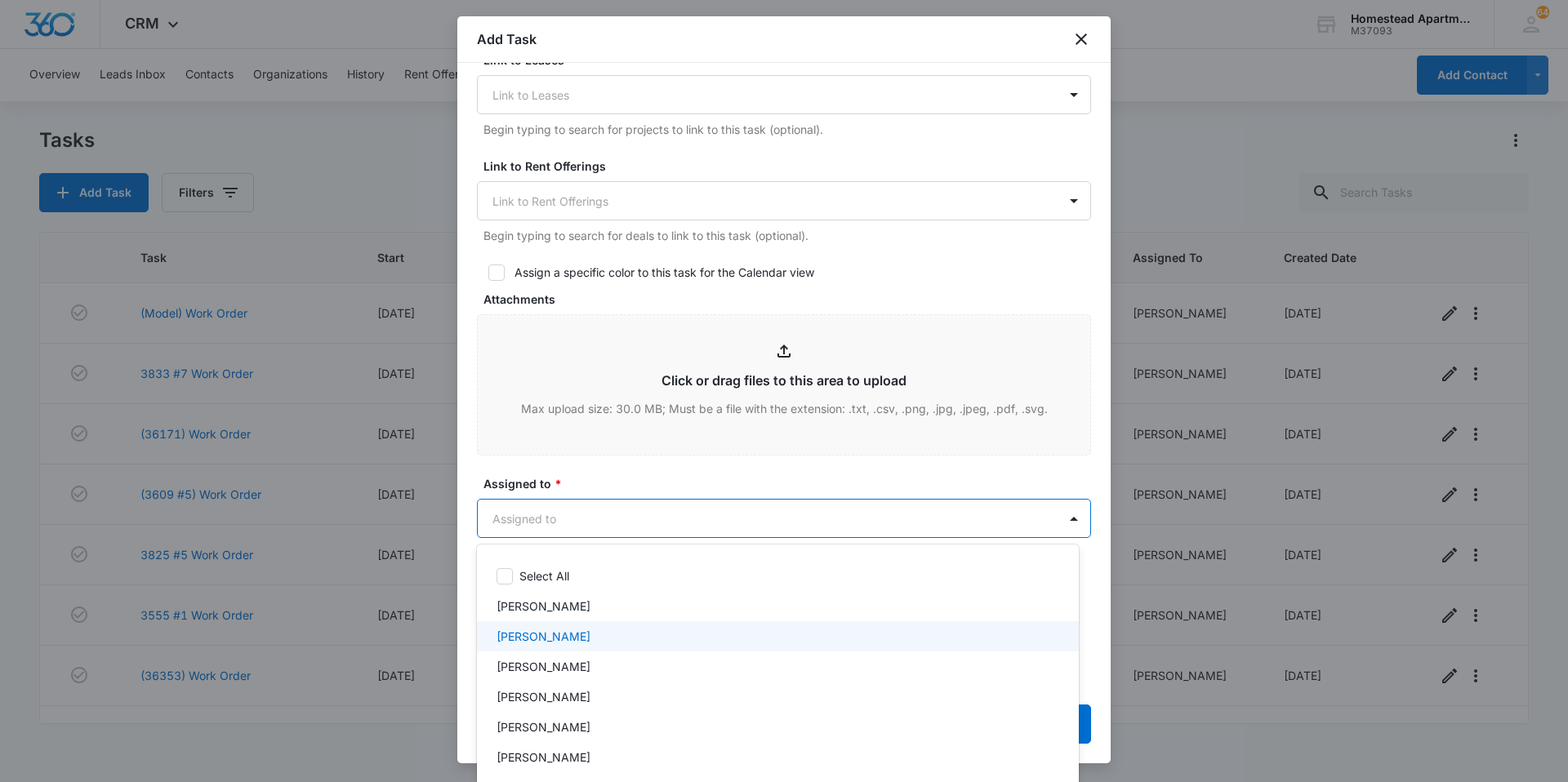
click at [573, 642] on div "[PERSON_NAME]" at bounding box center [775, 637] width 559 height 17
click at [587, 470] on div at bounding box center [784, 391] width 1568 height 782
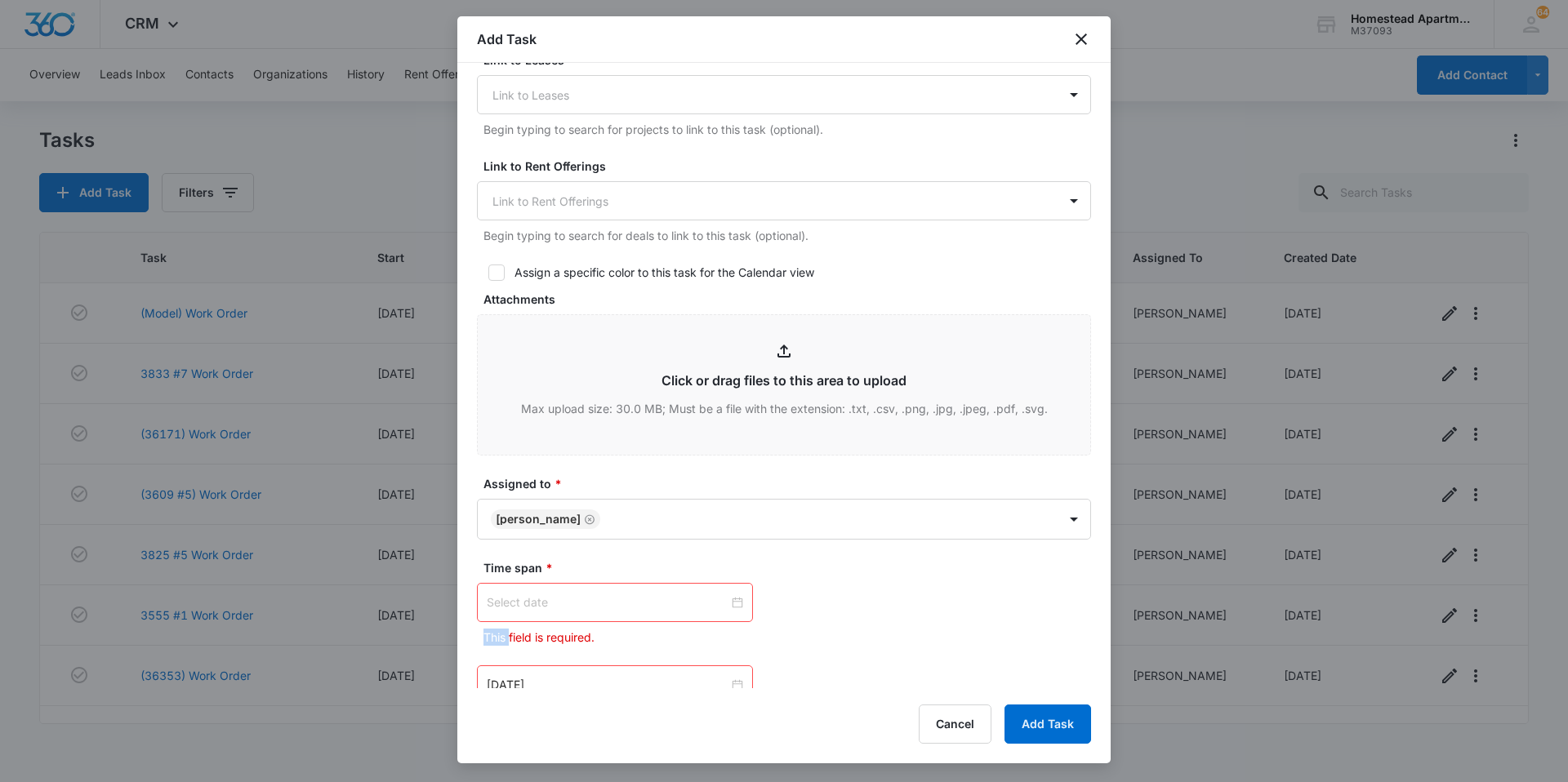
click at [735, 604] on div at bounding box center [615, 602] width 257 height 18
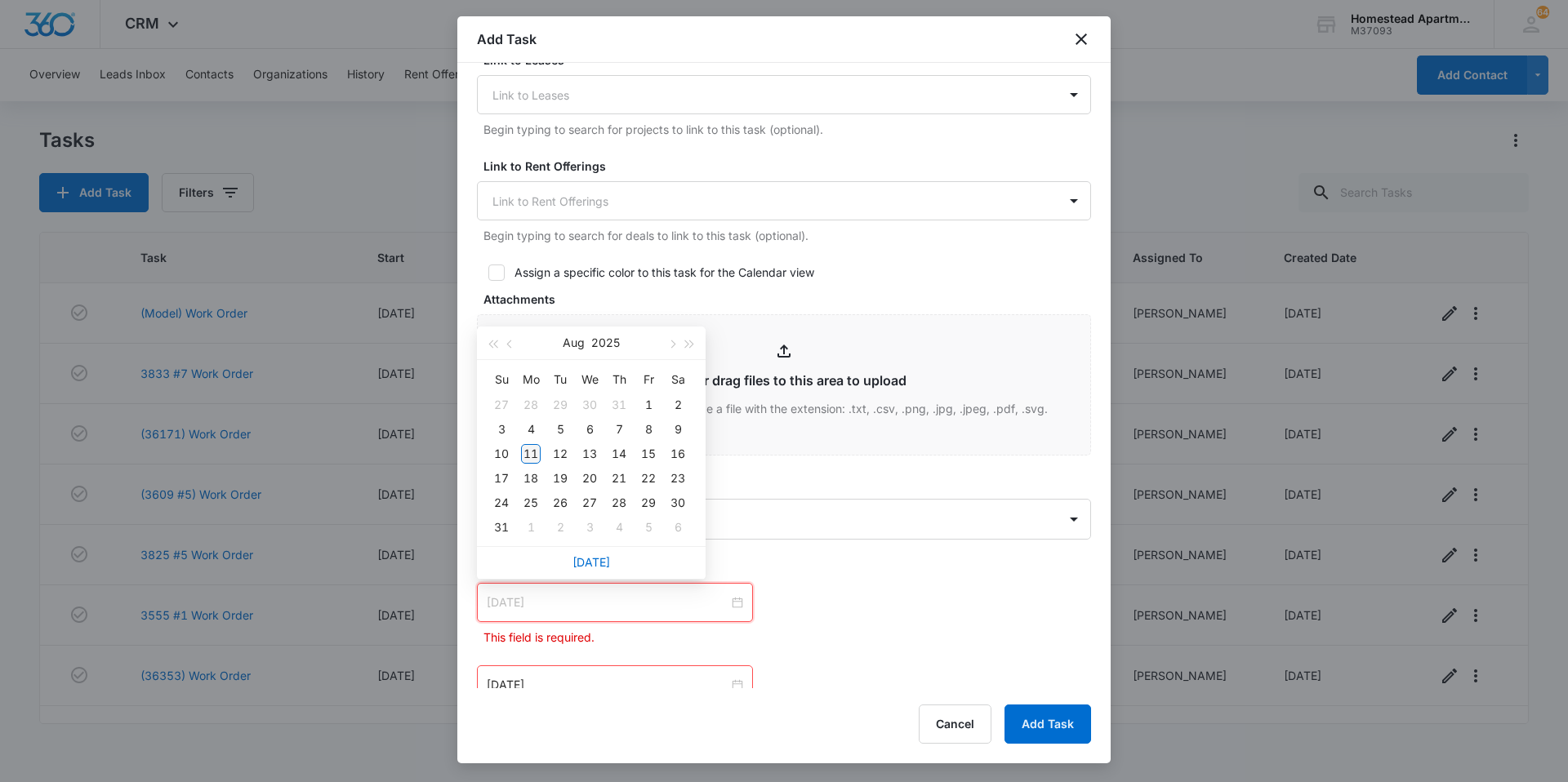
type input "[DATE]"
click at [537, 452] on div "11" at bounding box center [531, 455] width 20 height 20
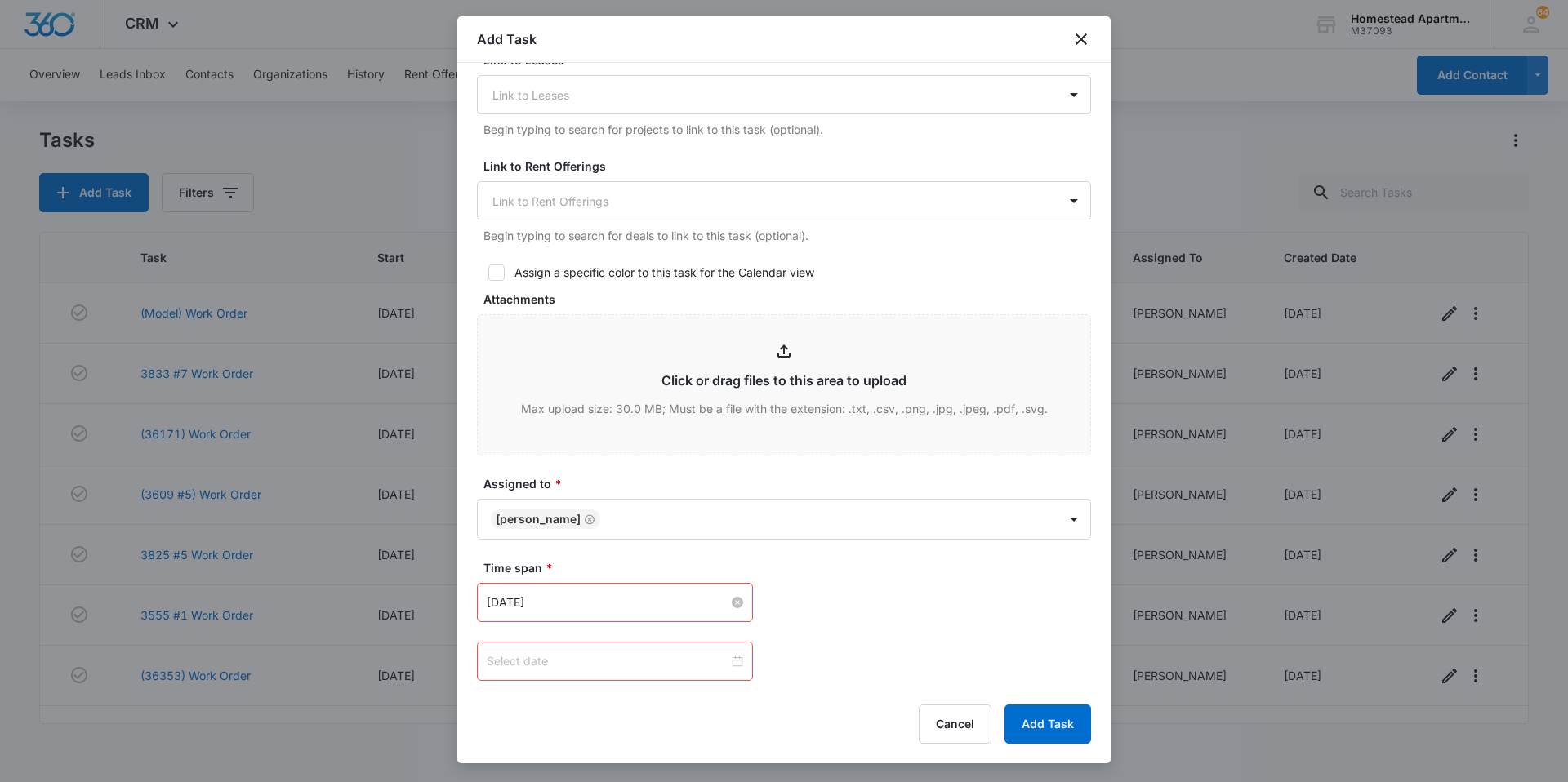
click at [734, 664] on div at bounding box center [615, 662] width 257 height 18
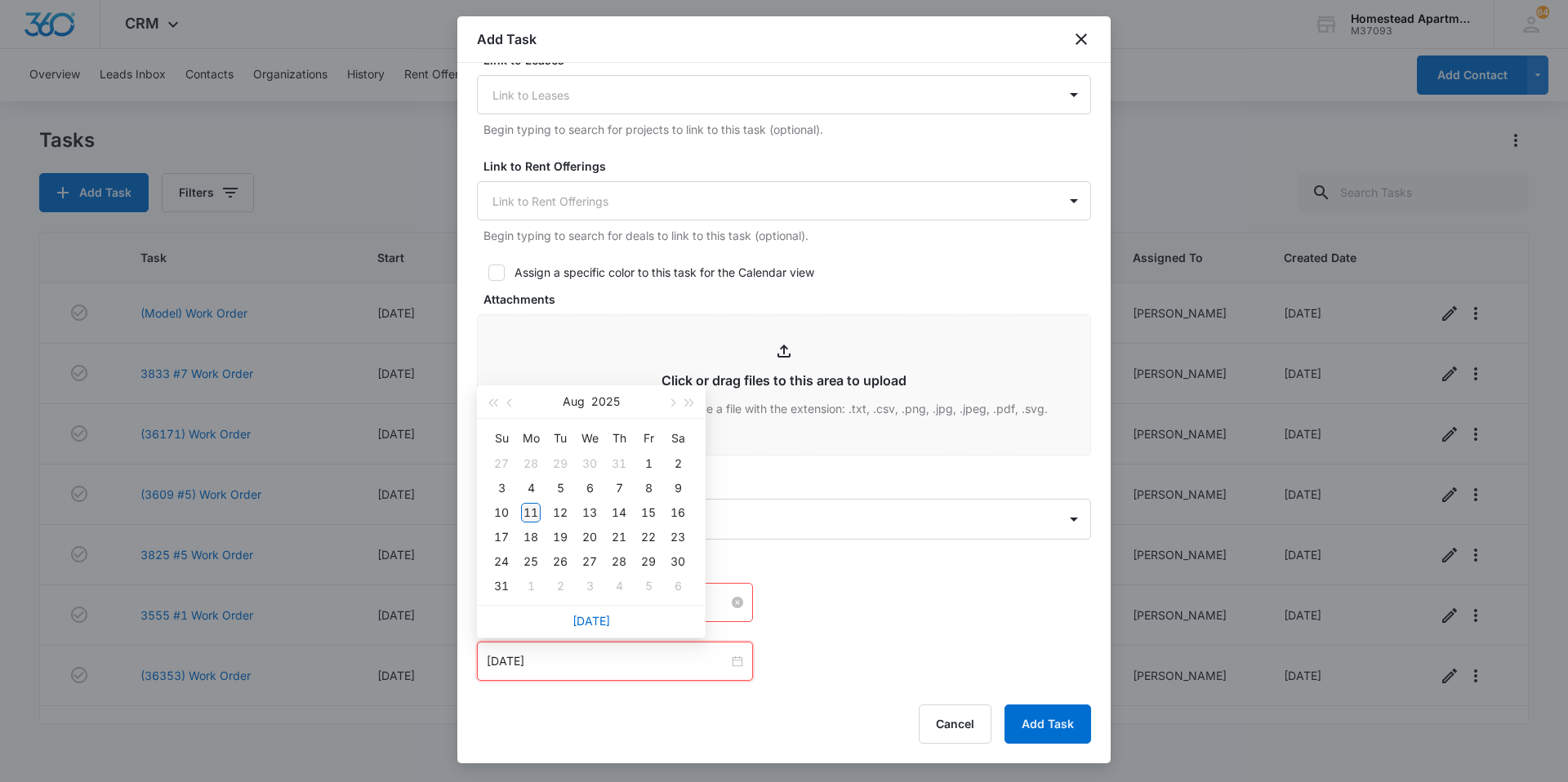
type input "[DATE]"
click at [537, 509] on div "11" at bounding box center [531, 513] width 20 height 20
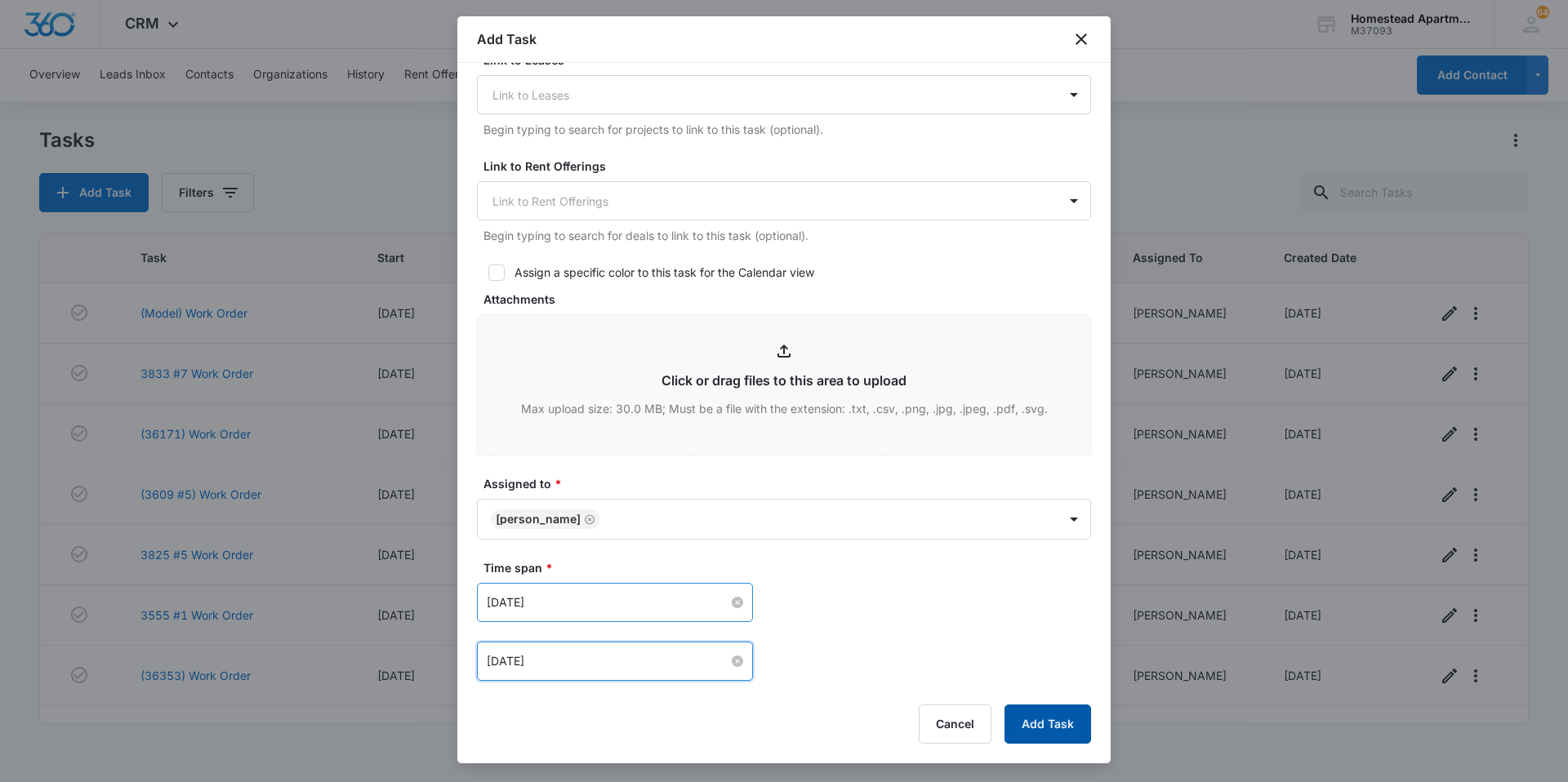
click at [1063, 715] on button "Add Task" at bounding box center [1048, 724] width 86 height 39
